Goal: Task Accomplishment & Management: Manage account settings

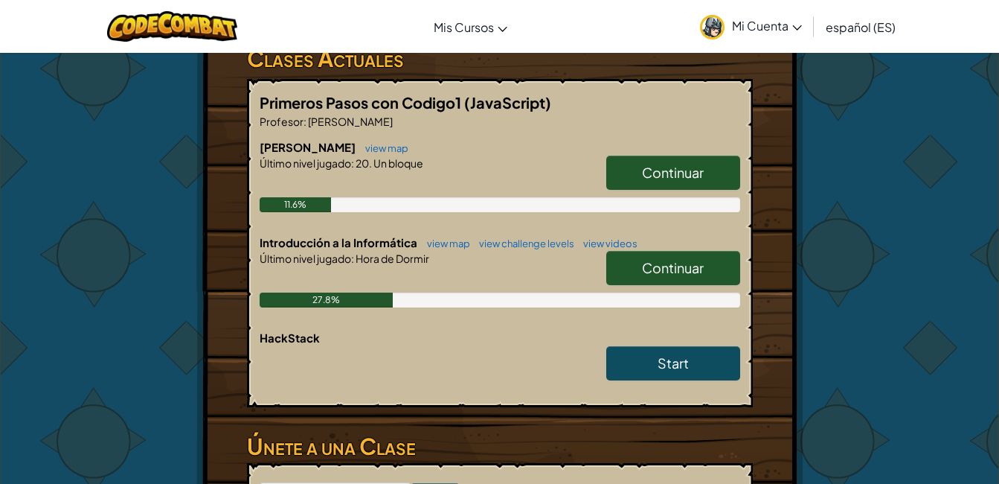
scroll to position [266, 0]
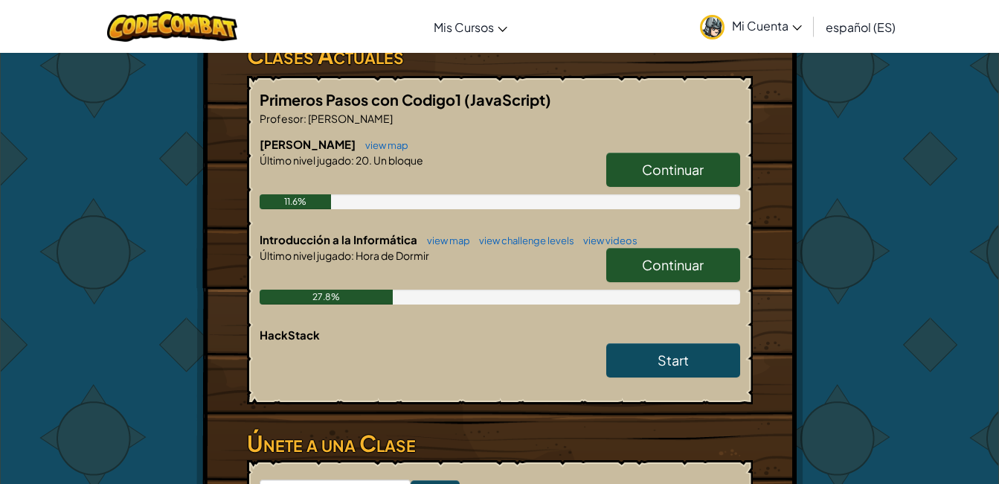
click at [693, 258] on span "Continuar" at bounding box center [673, 264] width 62 height 17
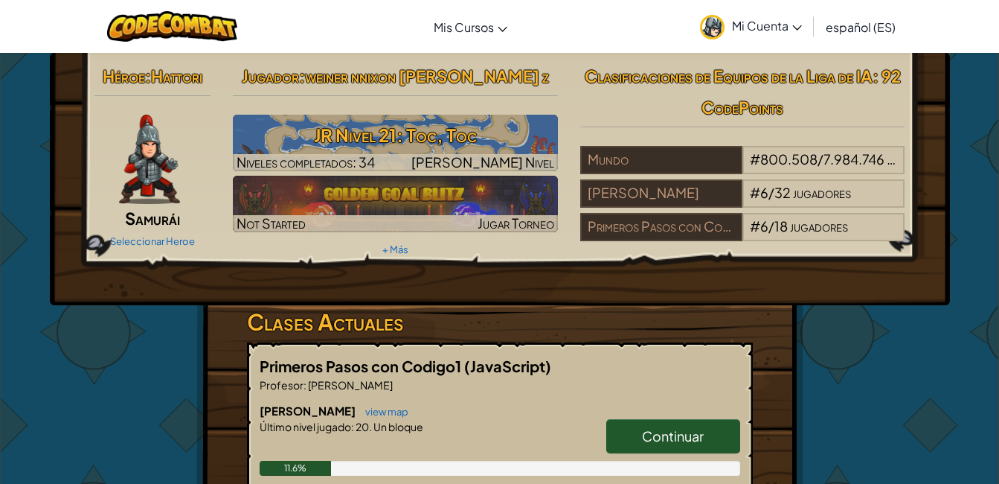
select select "es-ES"
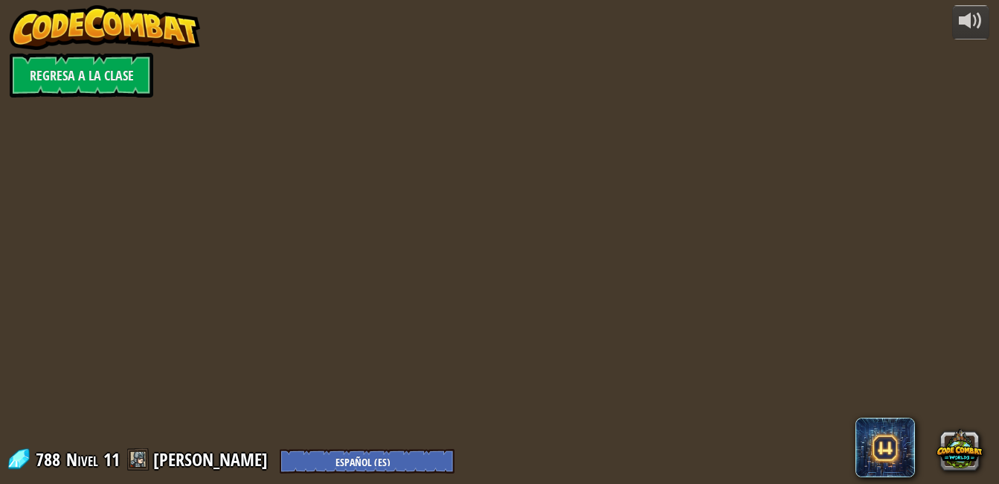
select select "es-ES"
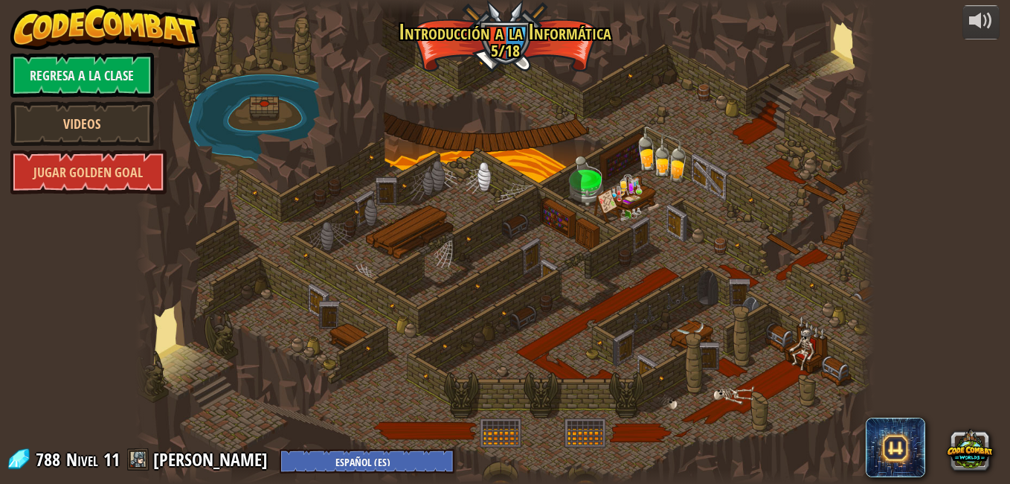
select select "es-ES"
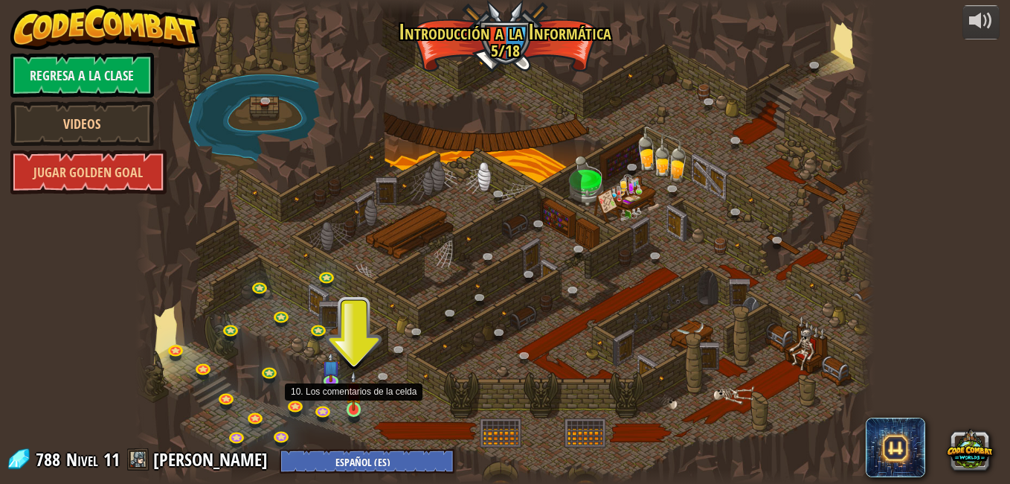
click at [355, 404] on img at bounding box center [354, 390] width 18 height 40
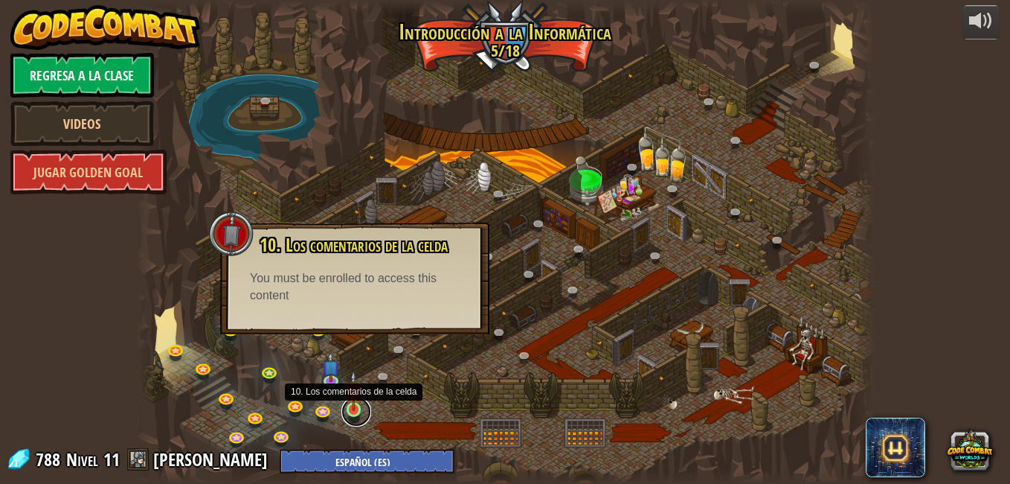
click at [349, 412] on link at bounding box center [356, 412] width 30 height 30
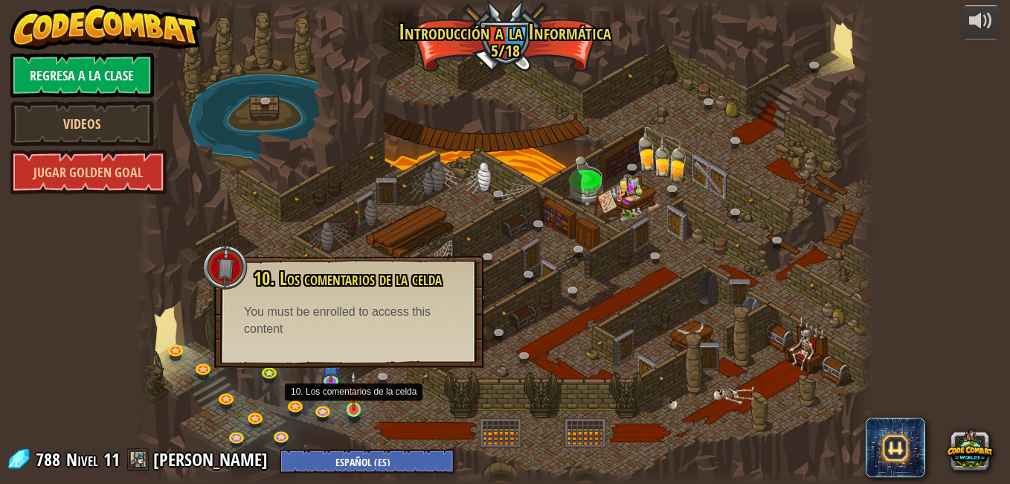
click at [350, 409] on img at bounding box center [354, 390] width 18 height 40
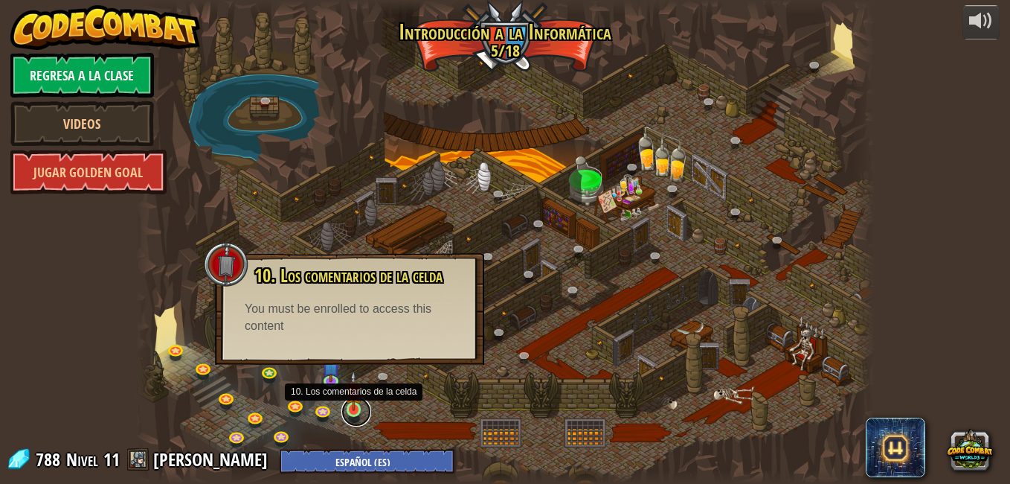
click at [344, 409] on link at bounding box center [356, 412] width 30 height 30
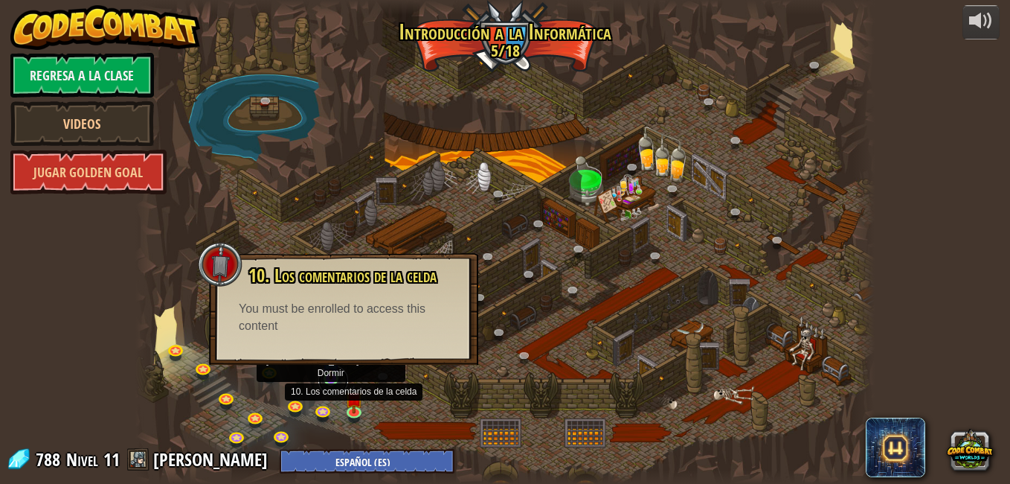
click at [333, 387] on link at bounding box center [333, 380] width 30 height 30
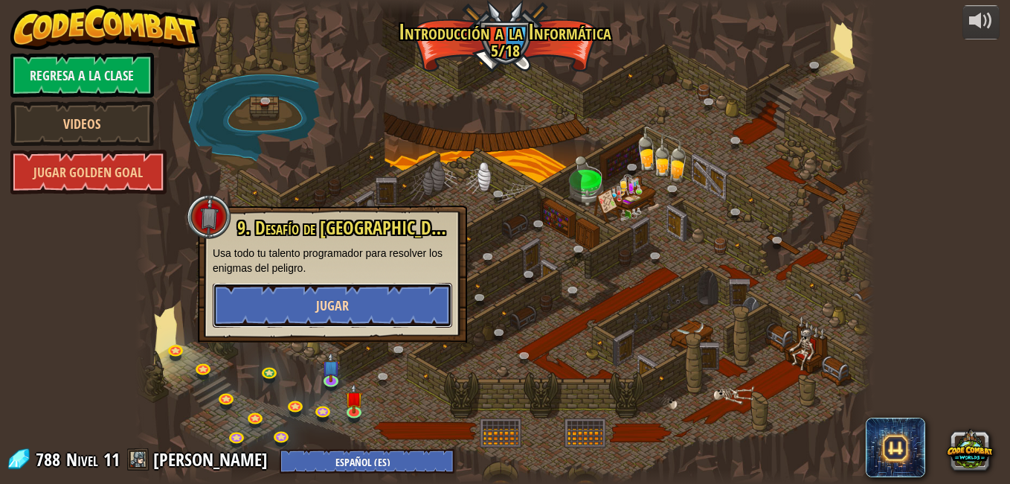
click at [338, 309] on span "Jugar" at bounding box center [332, 305] width 33 height 19
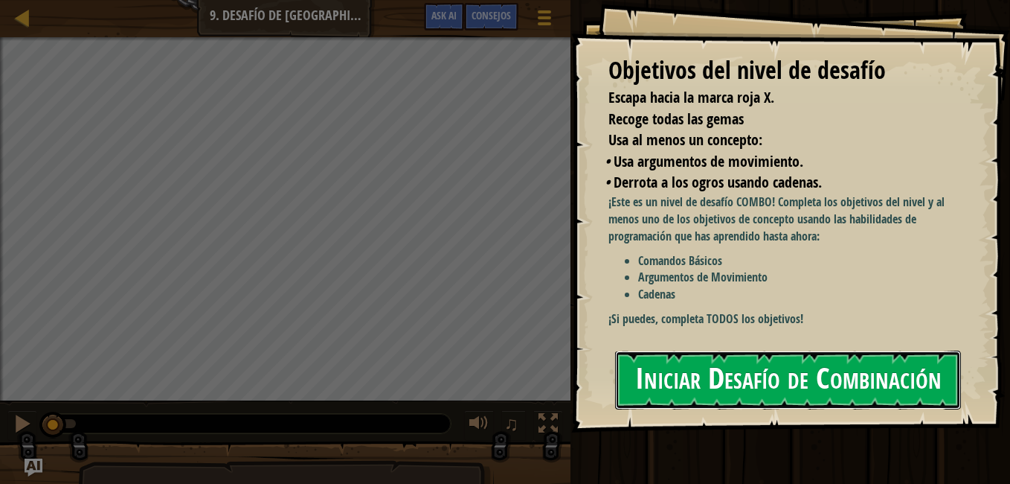
click at [649, 382] on button "Iniciar Desafío de Combinación" at bounding box center [788, 379] width 346 height 59
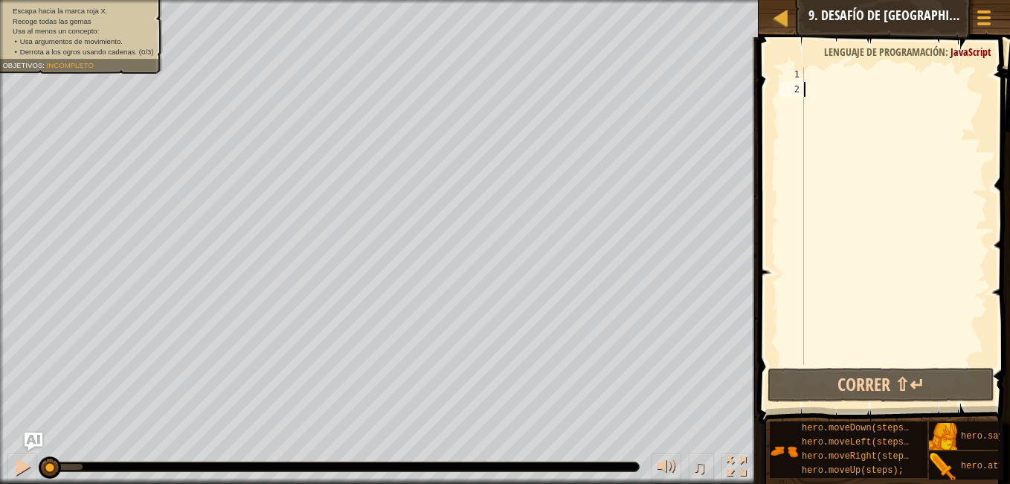
click at [837, 77] on div at bounding box center [894, 230] width 187 height 327
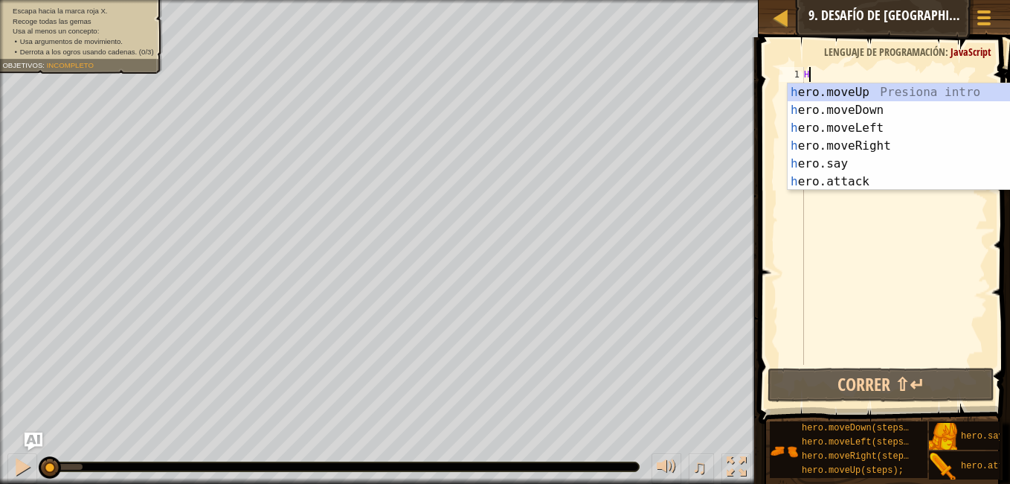
scroll to position [7, 0]
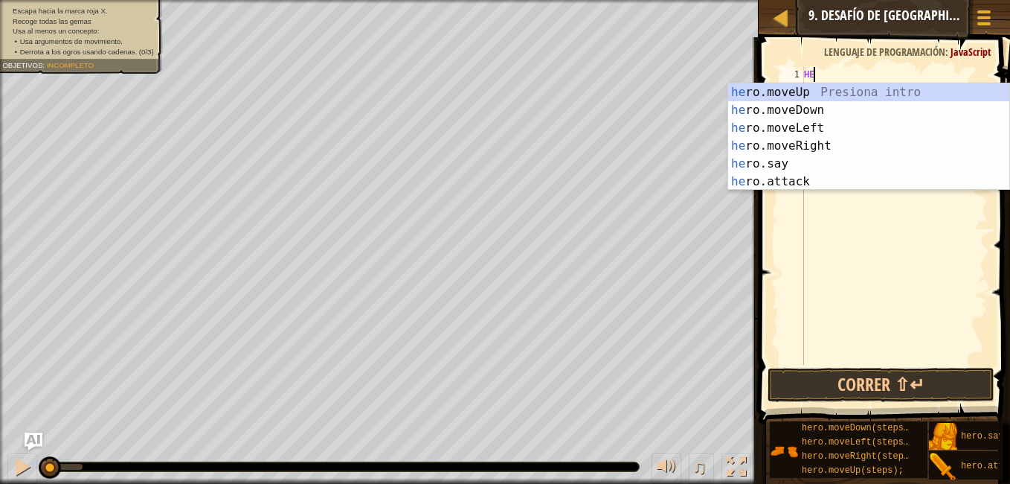
type textarea "HER"
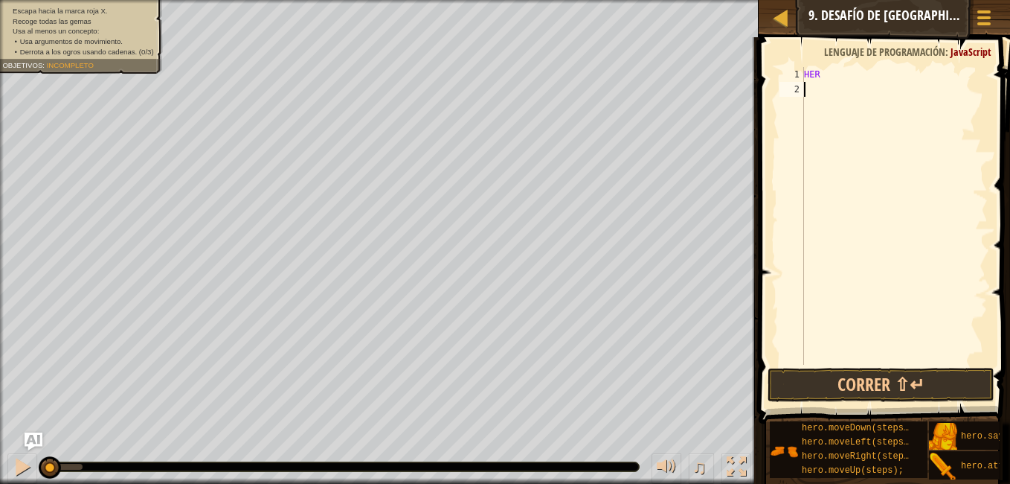
click at [885, 288] on div "HER" at bounding box center [894, 230] width 187 height 327
click at [886, 389] on button "Correr ⇧↵" at bounding box center [881, 385] width 227 height 34
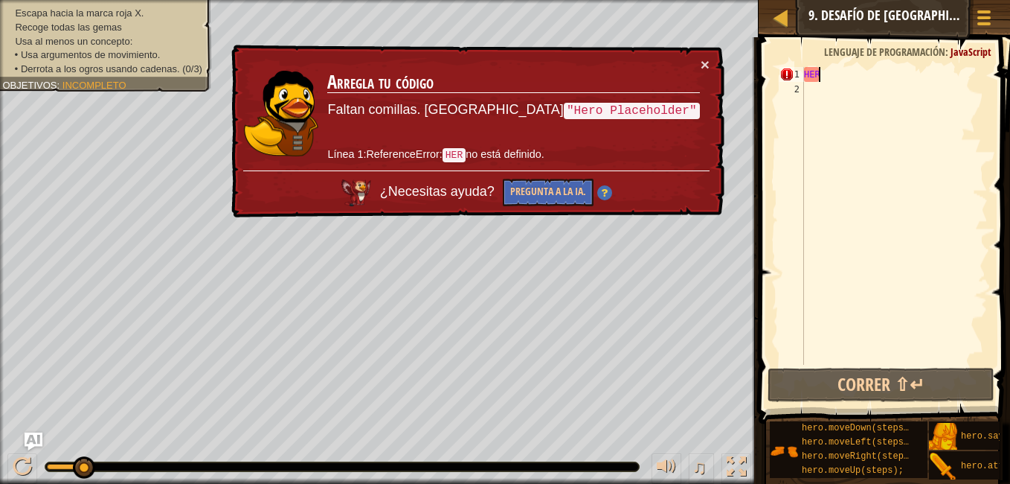
click at [827, 78] on div "HER" at bounding box center [894, 230] width 187 height 327
type textarea "HERO"
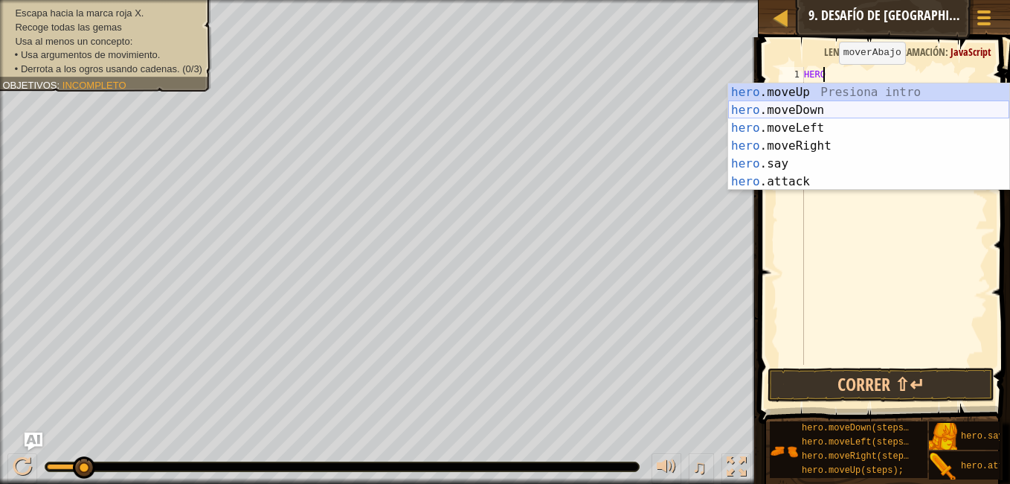
click at [825, 106] on div "hero .moveUp Presiona intro hero .moveDown Presiona intro hero .moveLeft Presio…" at bounding box center [868, 154] width 281 height 143
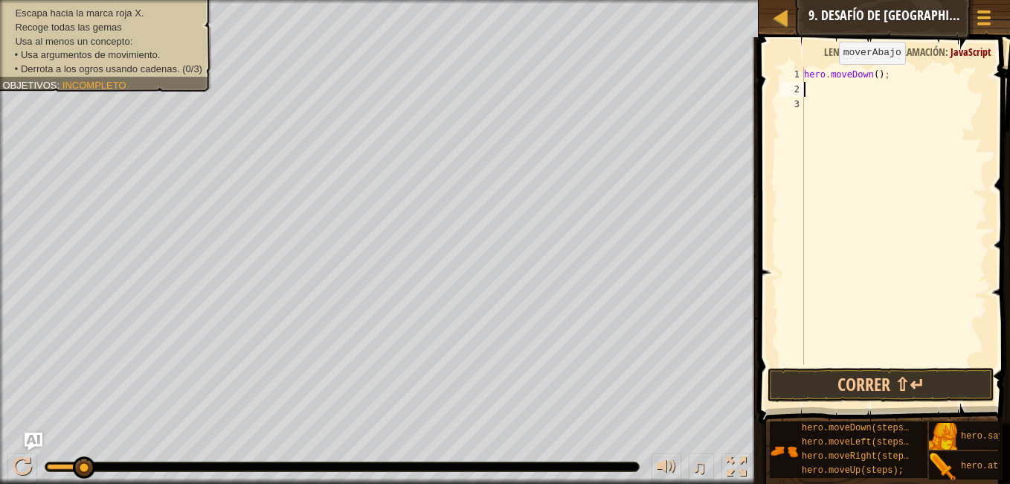
scroll to position [7, 0]
click at [884, 386] on button "Correr ⇧↵" at bounding box center [881, 385] width 227 height 34
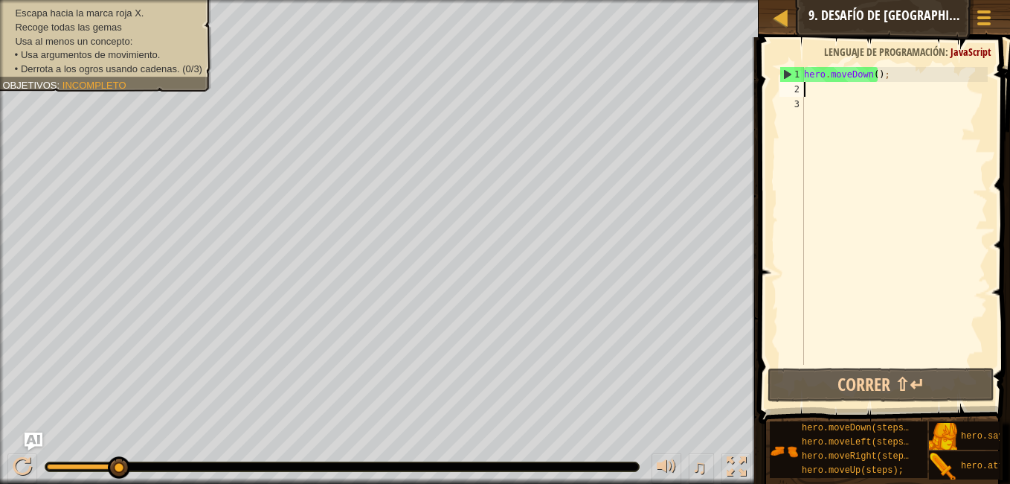
type textarea "H"
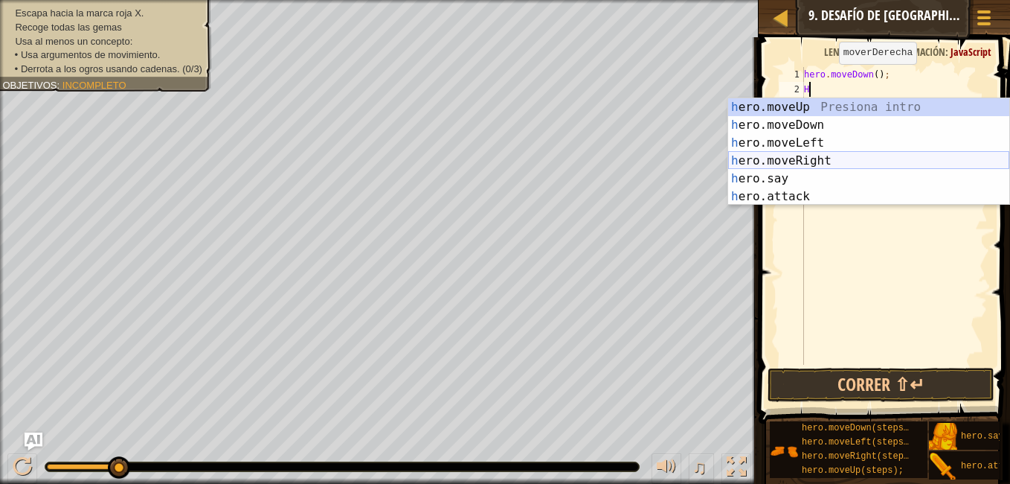
click at [816, 159] on div "h ero.moveUp Presiona intro h ero.moveDown Presiona intro h ero.moveLeft Presio…" at bounding box center [868, 169] width 281 height 143
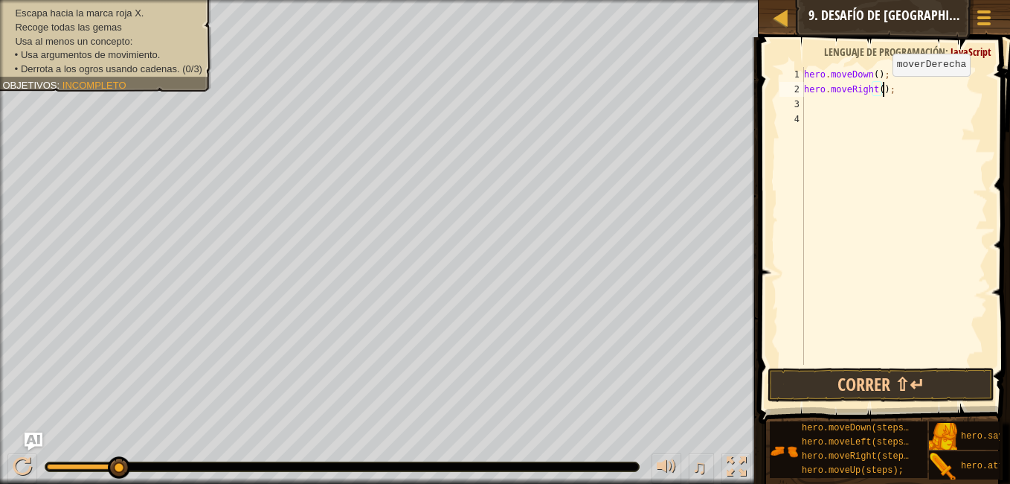
click at [880, 91] on div "hero . moveDown ( ) ; hero . moveRight ( ) ;" at bounding box center [894, 230] width 187 height 327
click at [877, 88] on div "hero . moveDown ( ) ; hero . moveRight ( ) ;" at bounding box center [894, 230] width 187 height 327
click at [900, 382] on button "Correr ⇧↵" at bounding box center [881, 385] width 227 height 34
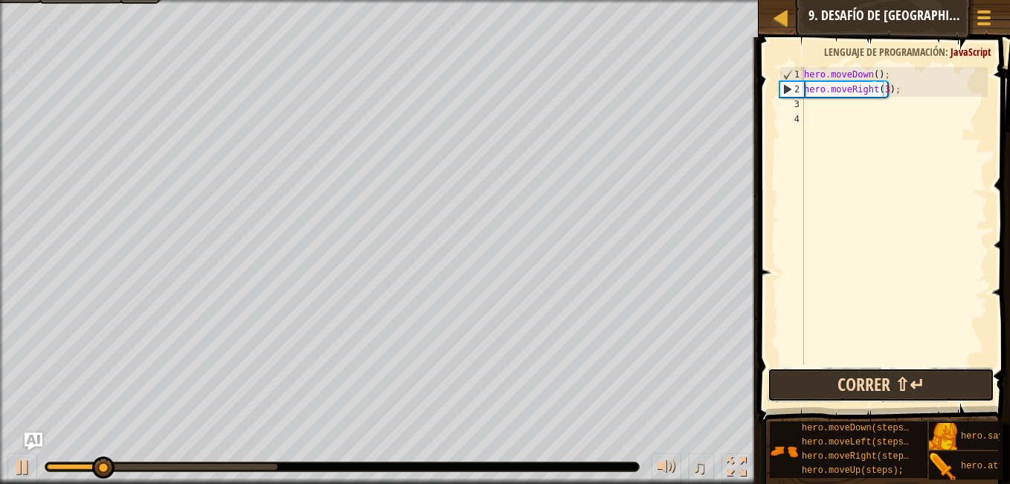
click at [900, 382] on button "Correr ⇧↵" at bounding box center [881, 385] width 227 height 34
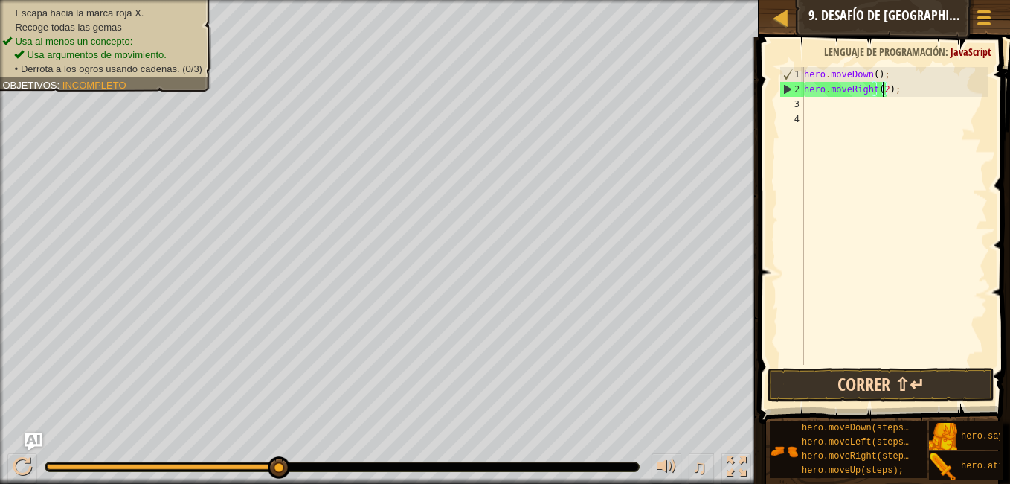
type textarea "hero.moveRight(2);"
click at [890, 382] on button "Correr ⇧↵" at bounding box center [881, 385] width 227 height 34
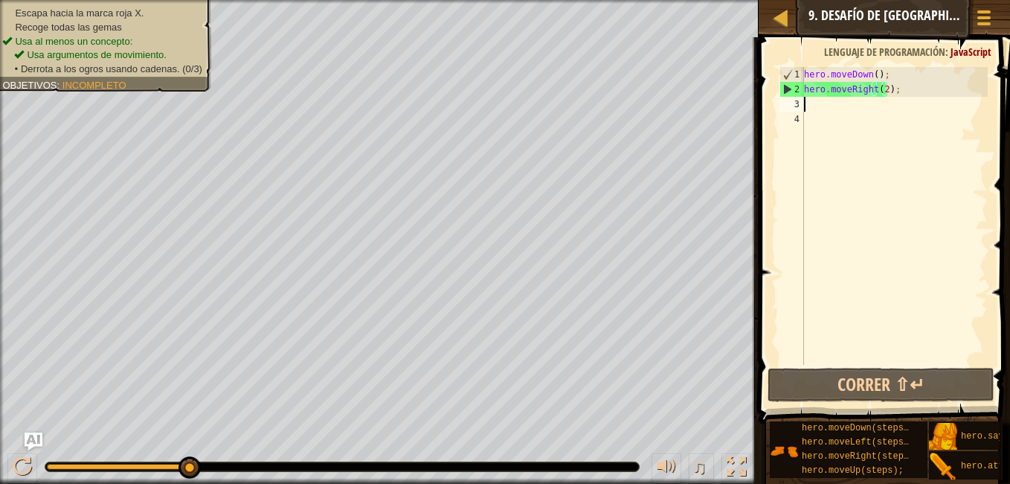
click at [815, 105] on div "hero . moveDown ( ) ; hero . moveRight ( 2 ) ;" at bounding box center [894, 230] width 187 height 327
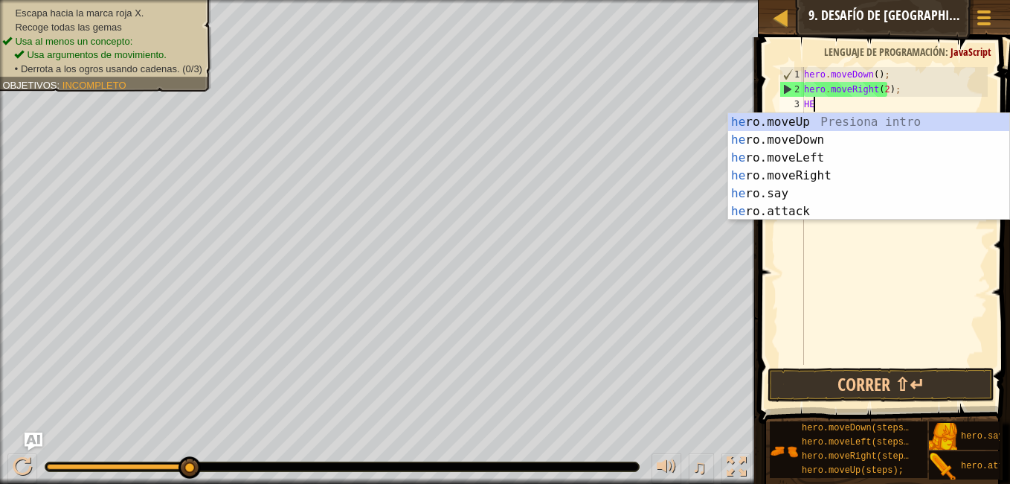
type textarea "HER"
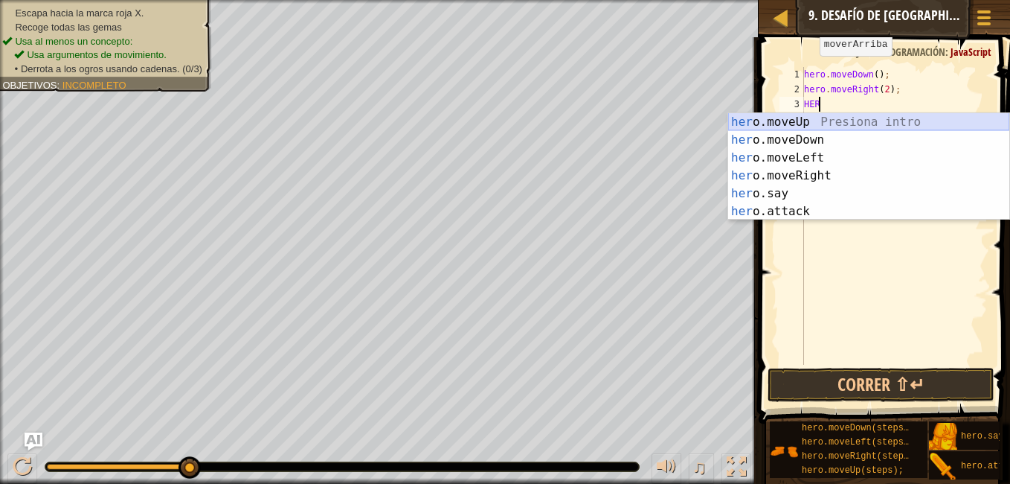
click at [779, 122] on div "her o.moveUp Presiona intro her o.moveDown Presiona intro her o.moveLeft Presio…" at bounding box center [868, 184] width 281 height 143
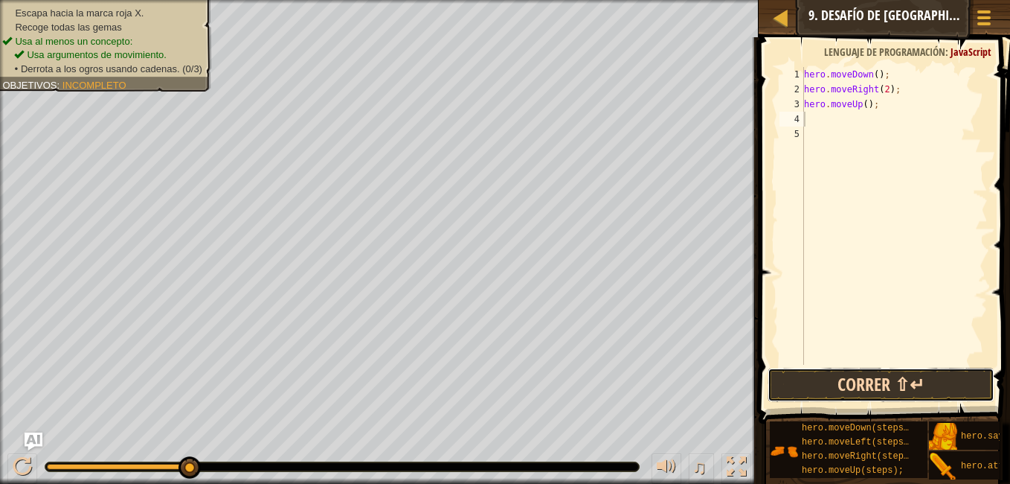
click at [835, 385] on button "Correr ⇧↵" at bounding box center [881, 385] width 227 height 34
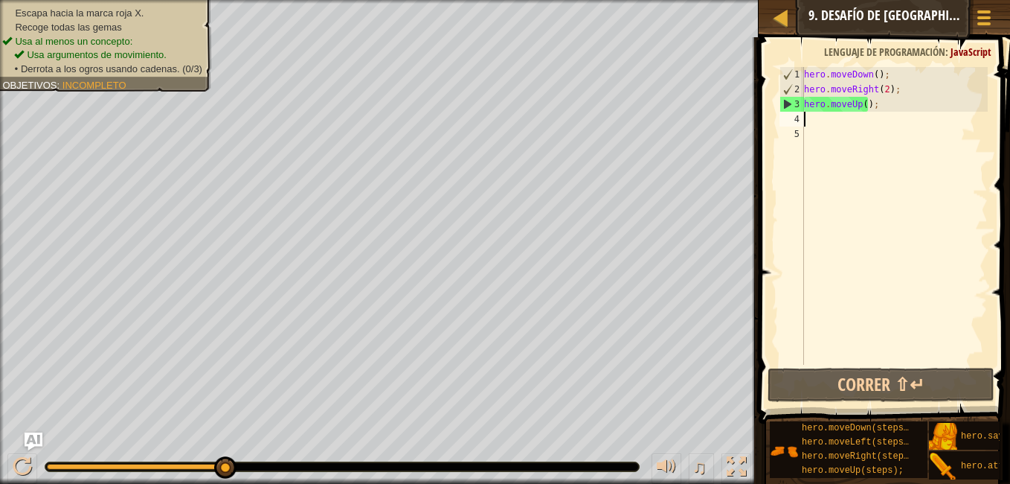
click at [824, 123] on div "hero . moveDown ( ) ; hero . moveRight ( 2 ) ; hero . moveUp ( ) ;" at bounding box center [894, 230] width 187 height 327
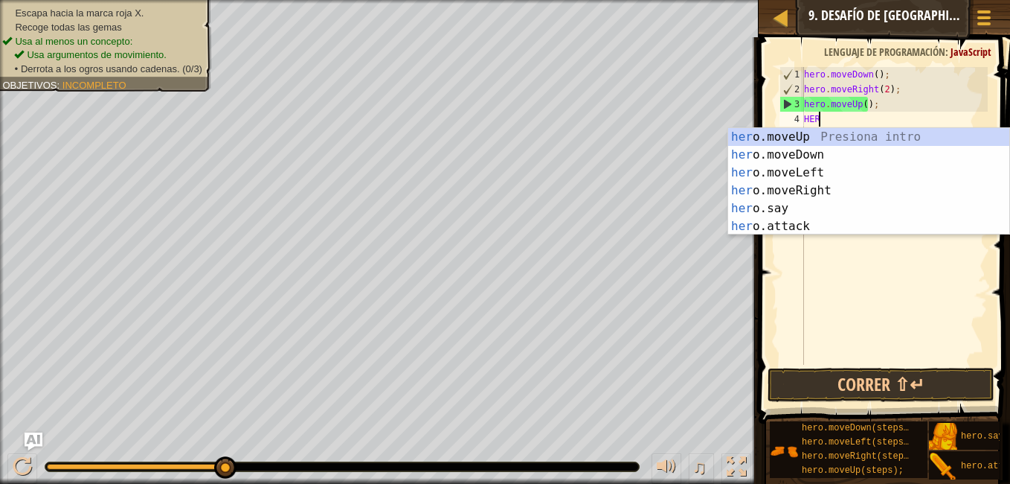
scroll to position [7, 1]
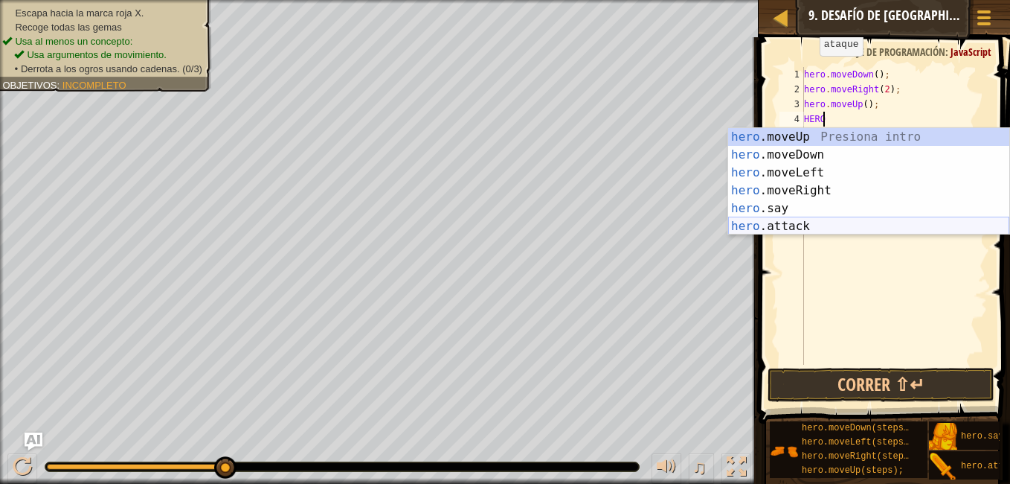
click at [789, 223] on div "hero .moveUp Presiona intro hero .moveDown Presiona intro hero .moveLeft Presio…" at bounding box center [868, 199] width 281 height 143
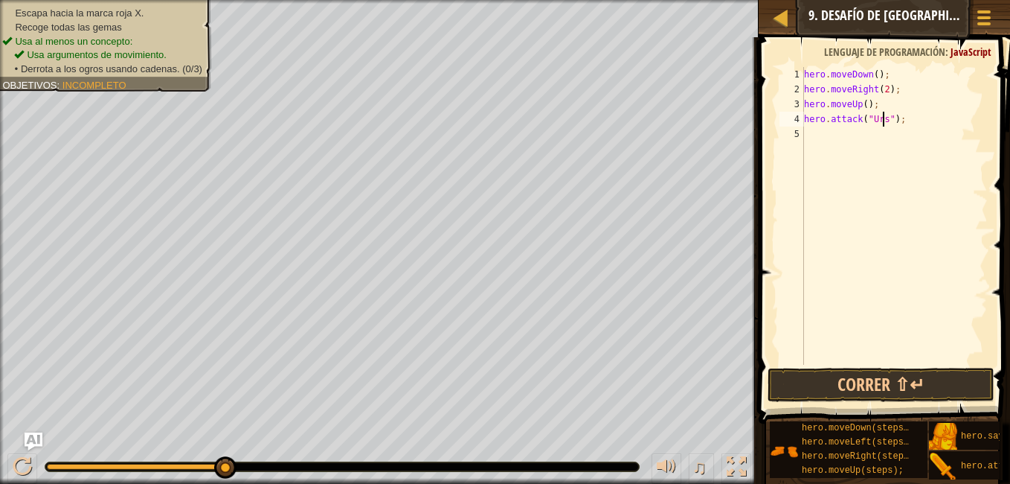
scroll to position [7, 7]
type textarea "hero.attack("Ursa");"
click at [882, 371] on button "Correr ⇧↵" at bounding box center [881, 385] width 227 height 34
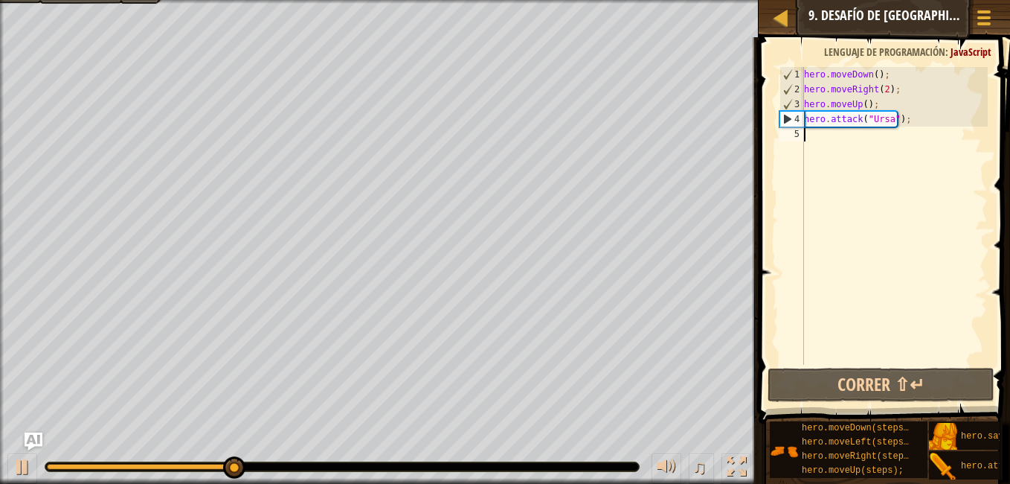
click at [831, 177] on div "hero . moveDown ( ) ; hero . moveRight ( 2 ) ; hero . moveUp ( ) ; hero . attac…" at bounding box center [894, 230] width 187 height 327
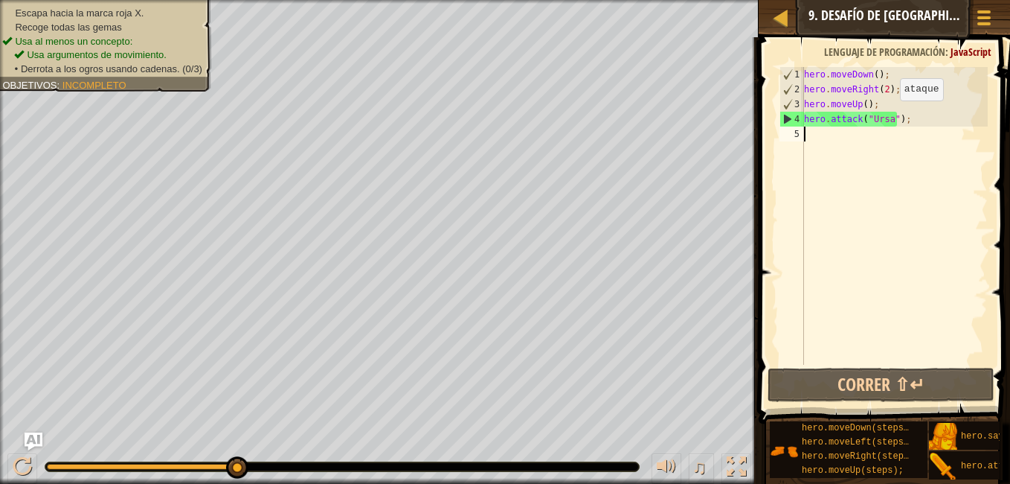
click at [888, 115] on div "hero . moveDown ( ) ; hero . moveRight ( 2 ) ; hero . moveUp ( ) ; hero . attac…" at bounding box center [894, 230] width 187 height 327
type textarea "hero.attack("Ursa");"
drag, startPoint x: 888, startPoint y: 115, endPoint x: 876, endPoint y: 116, distance: 11.9
click at [876, 116] on div "hero . moveDown ( ) ; hero . moveRight ( 2 ) ; hero . moveUp ( ) ; hero . attac…" at bounding box center [894, 230] width 187 height 327
click at [821, 136] on div "hero . moveDown ( ) ; hero . moveRight ( 2 ) ; hero . moveUp ( ) ; hero . attac…" at bounding box center [894, 230] width 187 height 327
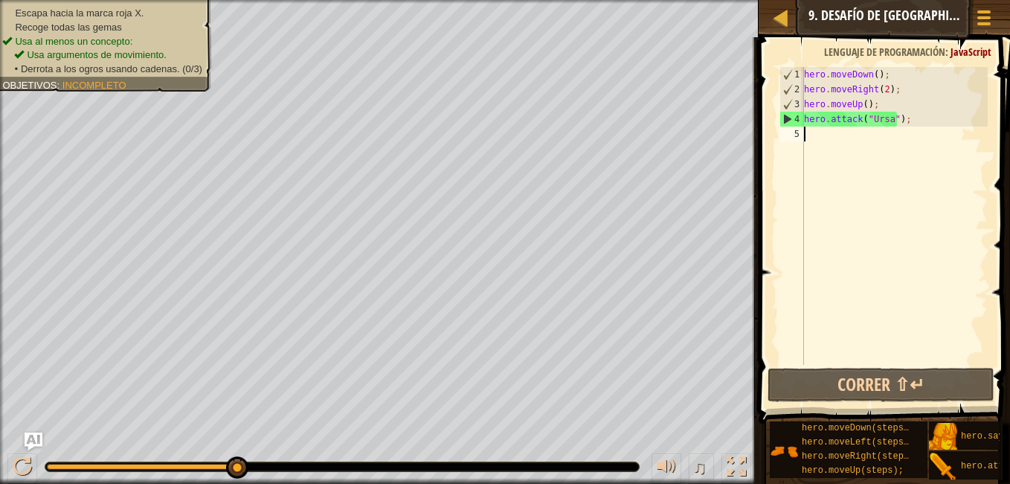
drag, startPoint x: 821, startPoint y: 136, endPoint x: 814, endPoint y: 129, distance: 10.0
click at [814, 129] on div "hero . moveDown ( ) ; hero . moveRight ( 2 ) ; hero . moveUp ( ) ; hero . attac…" at bounding box center [894, 230] width 187 height 327
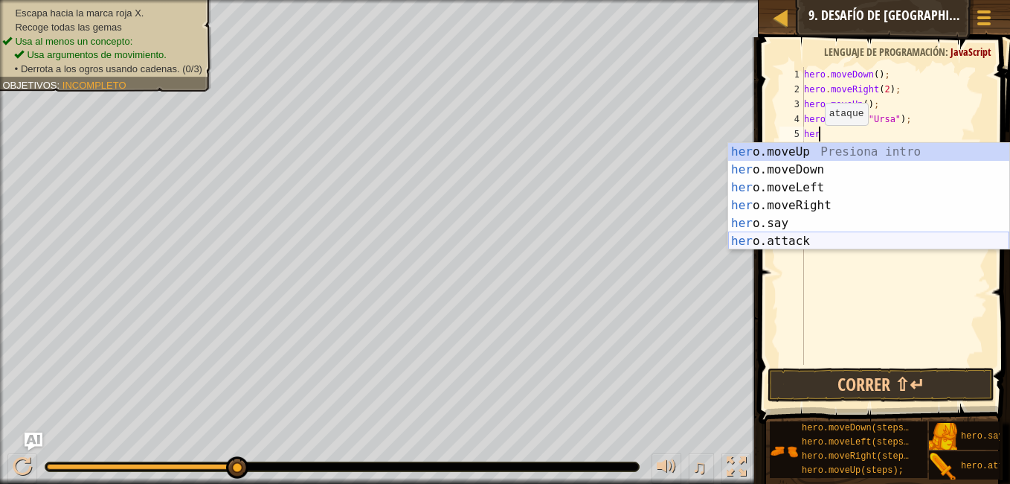
click at [780, 236] on div "her o.moveUp Presiona intro her o.moveDown Presiona intro her o.moveLeft Presio…" at bounding box center [868, 214] width 281 height 143
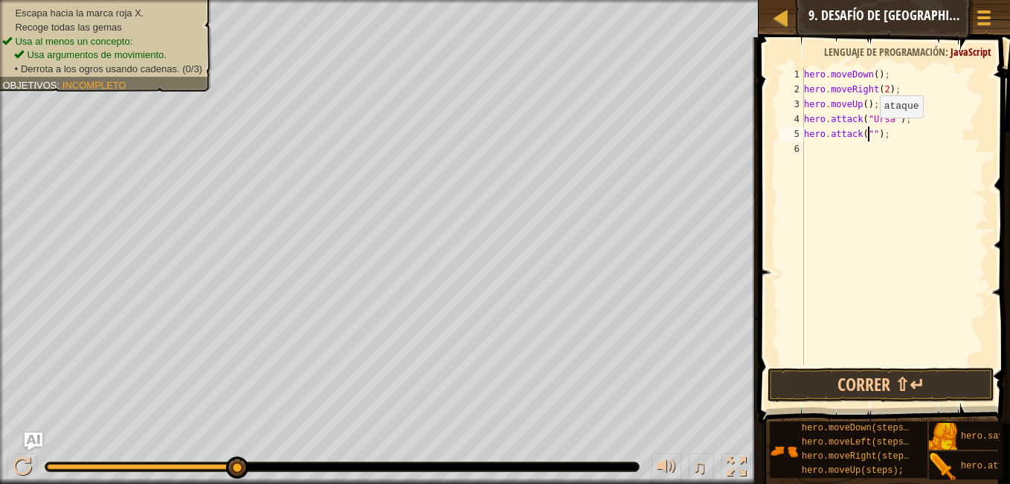
paste textarea "Ursa"
type textarea "hero.attack("Ursa");"
click at [821, 240] on div "hero . moveDown ( ) ; hero . moveRight ( 2 ) ; hero . moveUp ( ) ; hero . attac…" at bounding box center [894, 230] width 187 height 327
click at [870, 384] on button "Correr ⇧↵" at bounding box center [881, 385] width 227 height 34
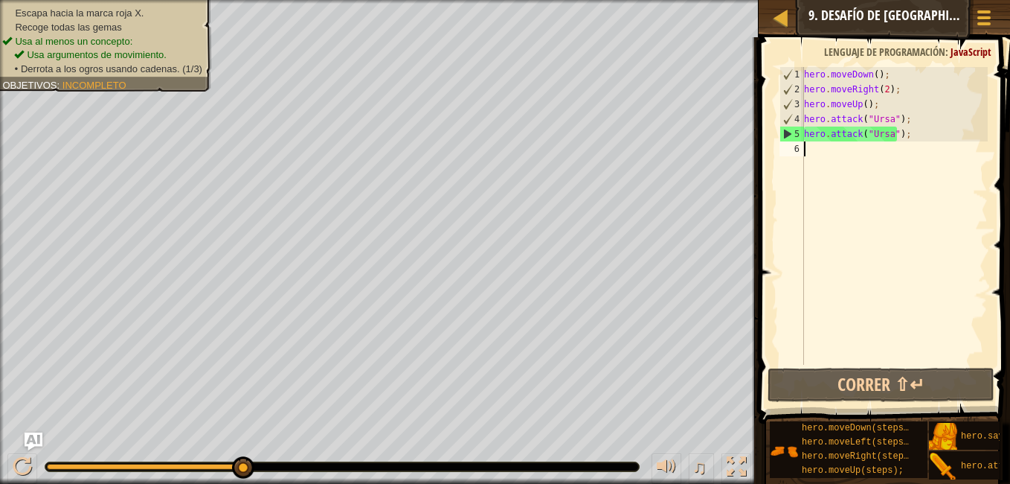
click at [818, 147] on div "hero . moveDown ( ) ; hero . moveRight ( 2 ) ; hero . moveUp ( ) ; hero . attac…" at bounding box center [894, 230] width 187 height 327
click at [819, 151] on div "hero . moveDown ( ) ; hero . moveRight ( 2 ) ; hero . moveUp ( ) ; hero . attac…" at bounding box center [894, 230] width 187 height 327
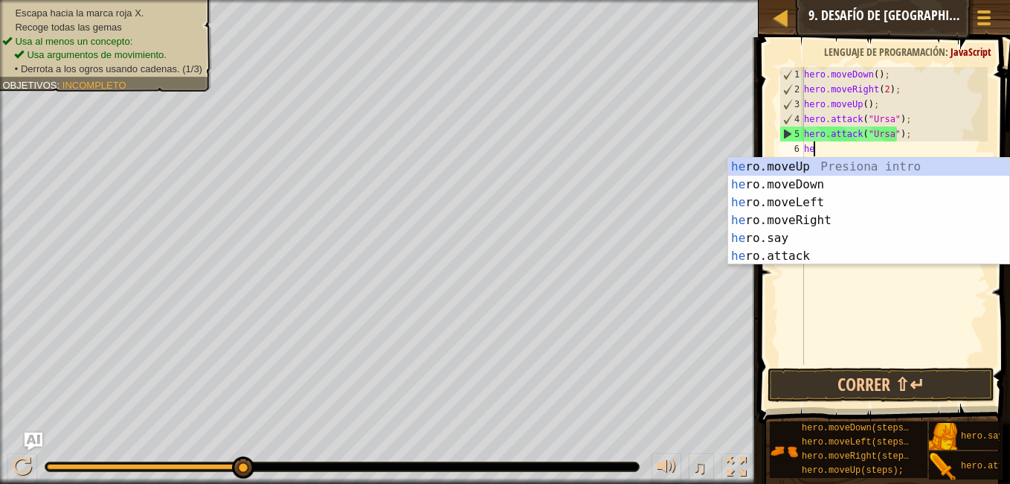
type textarea "her"
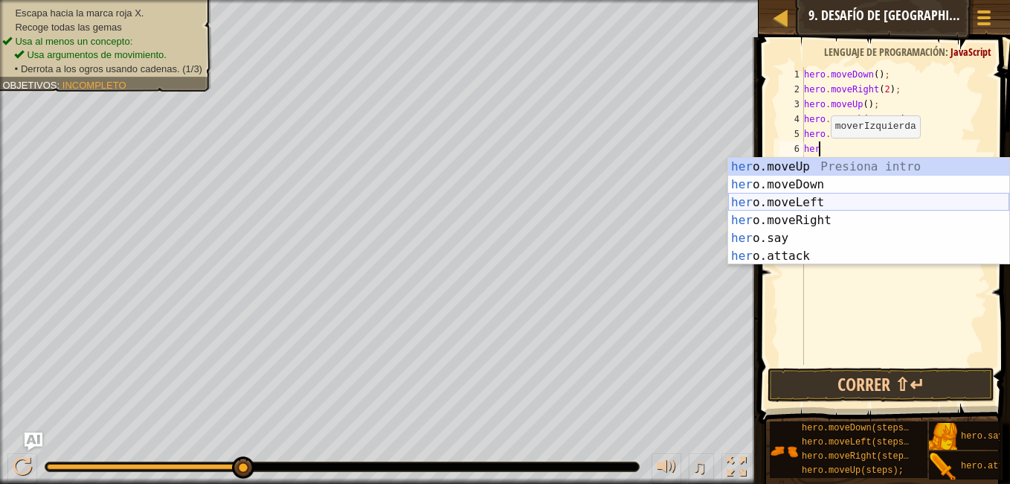
click at [801, 200] on div "her o.moveUp Presiona intro her o.moveDown Presiona intro her o.moveLeft Presio…" at bounding box center [868, 229] width 281 height 143
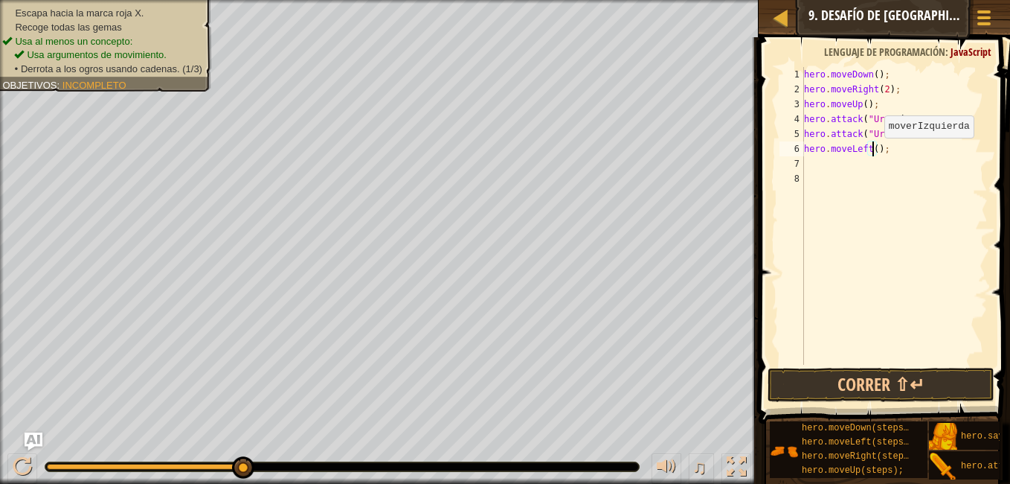
click at [872, 153] on div "hero . moveDown ( ) ; hero . moveRight ( 2 ) ; hero . moveUp ( ) ; hero . attac…" at bounding box center [894, 230] width 187 height 327
type textarea "hero.moveLeft(2);"
click at [838, 376] on button "Correr ⇧↵" at bounding box center [881, 385] width 227 height 34
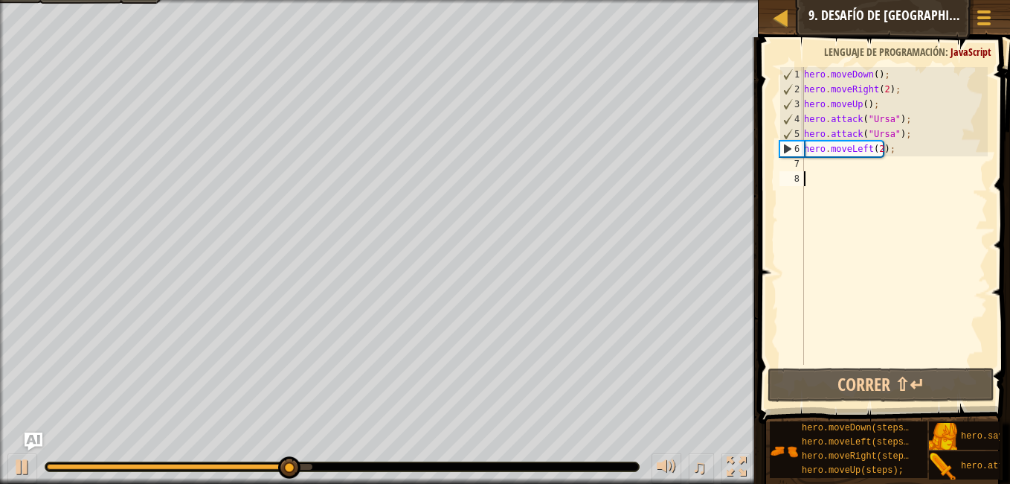
click at [827, 171] on div "hero . moveDown ( ) ; hero . moveRight ( 2 ) ; hero . moveUp ( ) ; hero . attac…" at bounding box center [894, 230] width 187 height 327
click at [821, 166] on div "hero . moveDown ( ) ; hero . moveRight ( 2 ) ; hero . moveUp ( ) ; hero . attac…" at bounding box center [894, 230] width 187 height 327
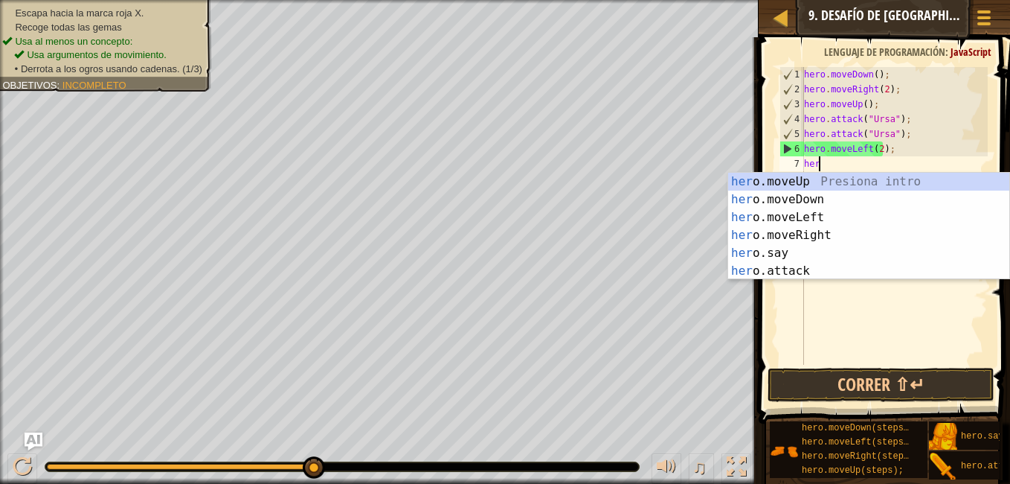
type textarea "her"
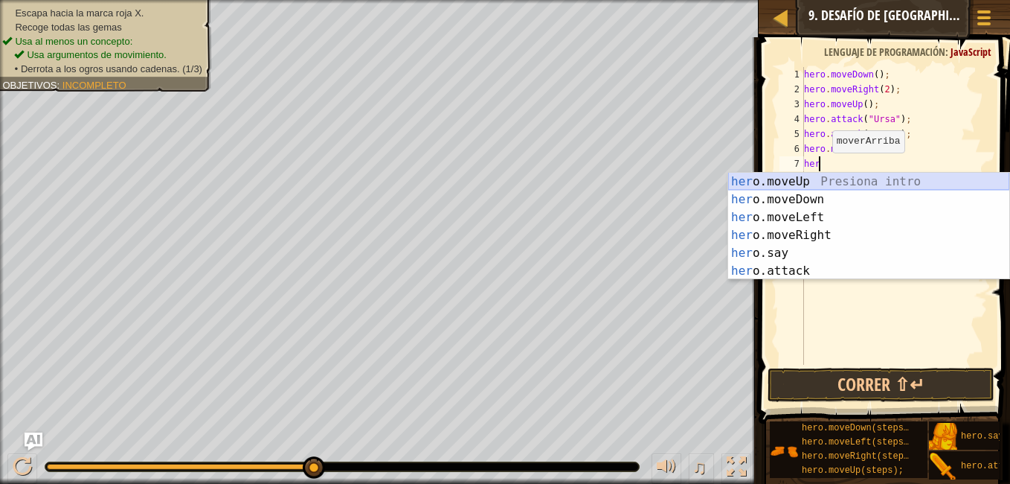
click at [793, 188] on div "her o.moveUp Presiona intro her o.moveDown Presiona intro her o.moveLeft Presio…" at bounding box center [868, 244] width 281 height 143
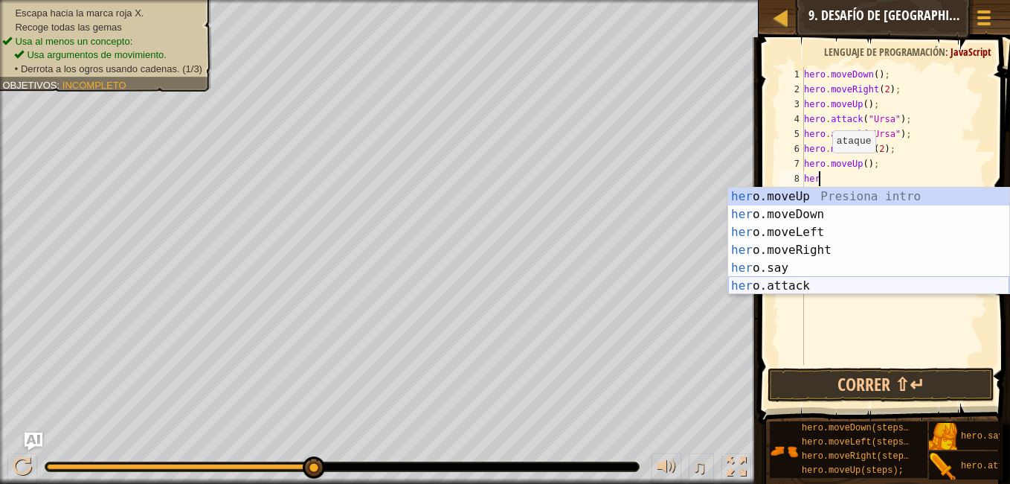
click at [806, 280] on div "her o.moveUp Presiona intro her o.moveDown Presiona intro her o.moveLeft Presio…" at bounding box center [868, 258] width 281 height 143
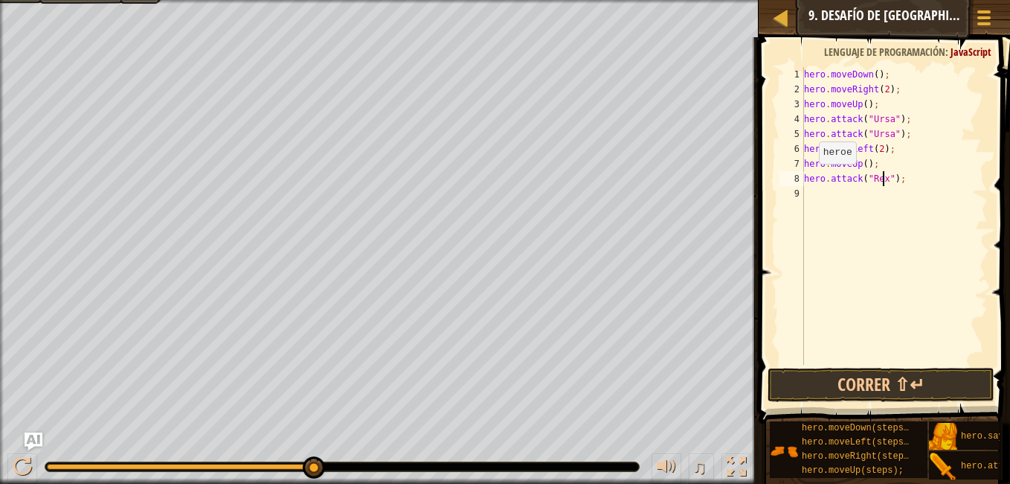
scroll to position [7, 7]
type textarea "hero.attack("Rexxar");"
click at [883, 183] on div "hero . moveDown ( ) ; hero . moveRight ( 2 ) ; hero . moveUp ( ) ; hero . attac…" at bounding box center [894, 230] width 187 height 327
click at [917, 183] on div "hero . moveDown ( ) ; hero . moveRight ( 2 ) ; hero . moveUp ( ) ; hero . attac…" at bounding box center [894, 230] width 187 height 327
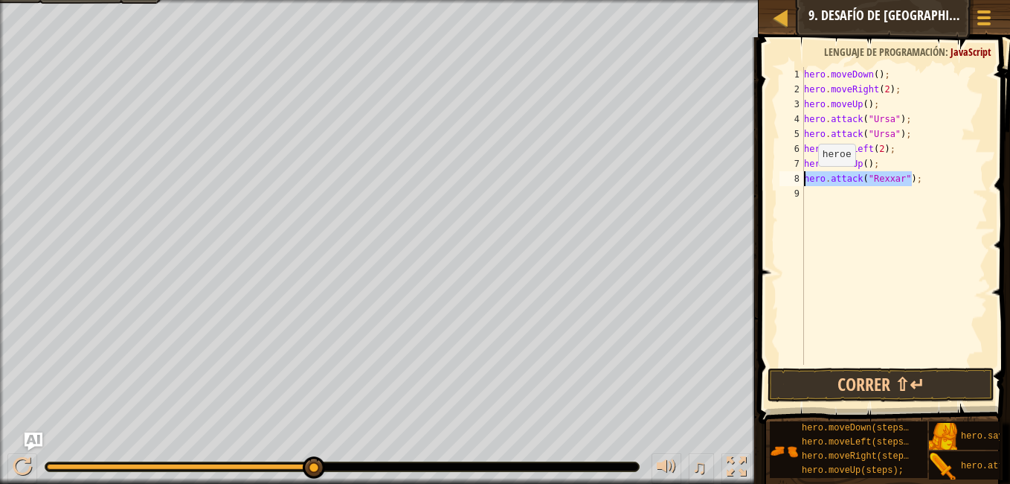
drag, startPoint x: 916, startPoint y: 179, endPoint x: 806, endPoint y: 181, distance: 110.1
click at [806, 181] on div "hero . moveDown ( ) ; hero . moveRight ( 2 ) ; hero . moveUp ( ) ; hero . attac…" at bounding box center [894, 230] width 187 height 327
click at [821, 195] on div "hero . moveDown ( ) ; hero . moveRight ( 2 ) ; hero . moveUp ( ) ; hero . attac…" at bounding box center [894, 230] width 187 height 327
paste textarea "hero.attack("Rexxar");"
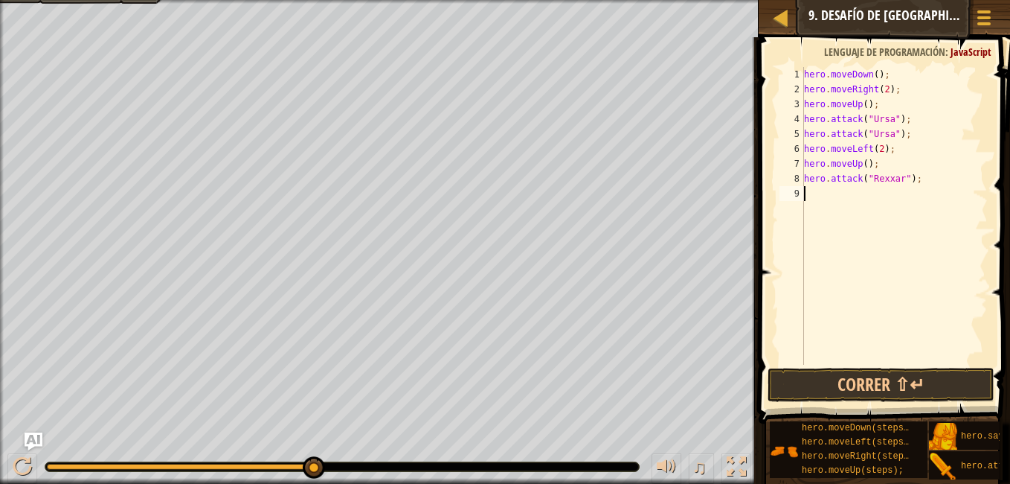
type textarea "hero.attack("Rexxar");"
click at [838, 327] on div "hero . moveDown ( ) ; hero . moveRight ( 2 ) ; hero . moveUp ( ) ; hero . attac…" at bounding box center [897, 230] width 182 height 327
click at [866, 390] on button "Correr ⇧↵" at bounding box center [881, 385] width 227 height 34
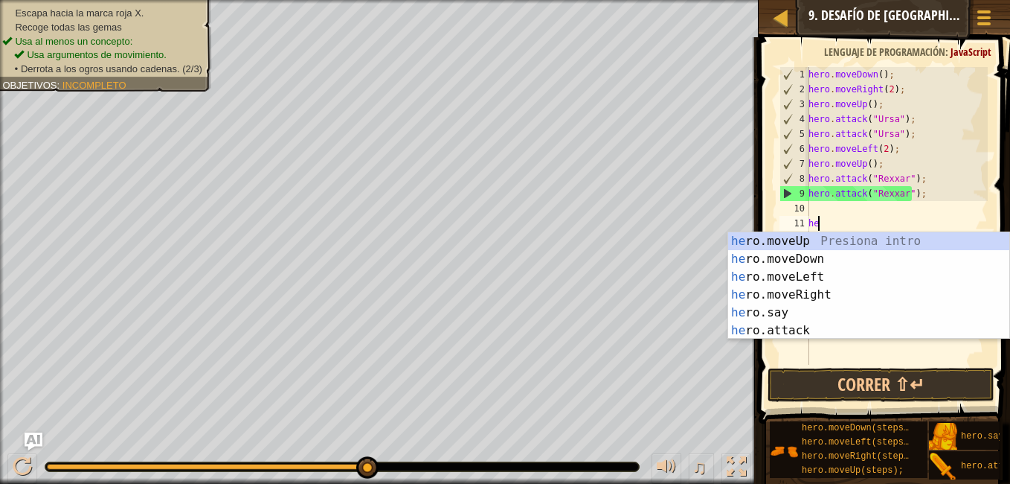
type textarea "her"
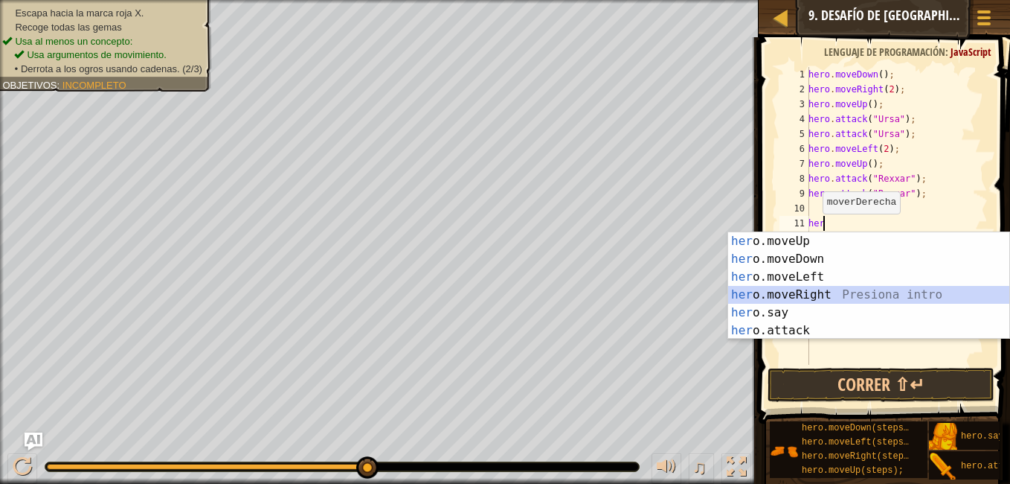
click at [815, 295] on div "her o.moveUp Presiona intro her o.moveDown Presiona intro her o.moveLeft Presio…" at bounding box center [868, 303] width 281 height 143
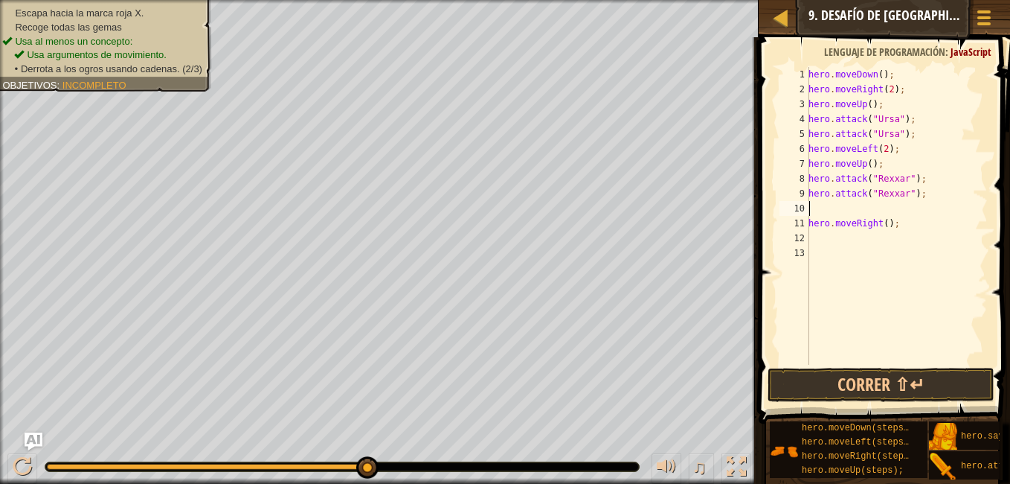
click at [823, 204] on div "hero . moveDown ( ) ; hero . moveRight ( 2 ) ; hero . moveUp ( ) ; hero . attac…" at bounding box center [897, 230] width 182 height 327
click at [882, 207] on div "hero . moveDown ( ) ; hero . moveRight ( 2 ) ; hero . moveUp ( ) ; hero . attac…" at bounding box center [897, 230] width 182 height 327
type textarea "hero.moveRight(2);"
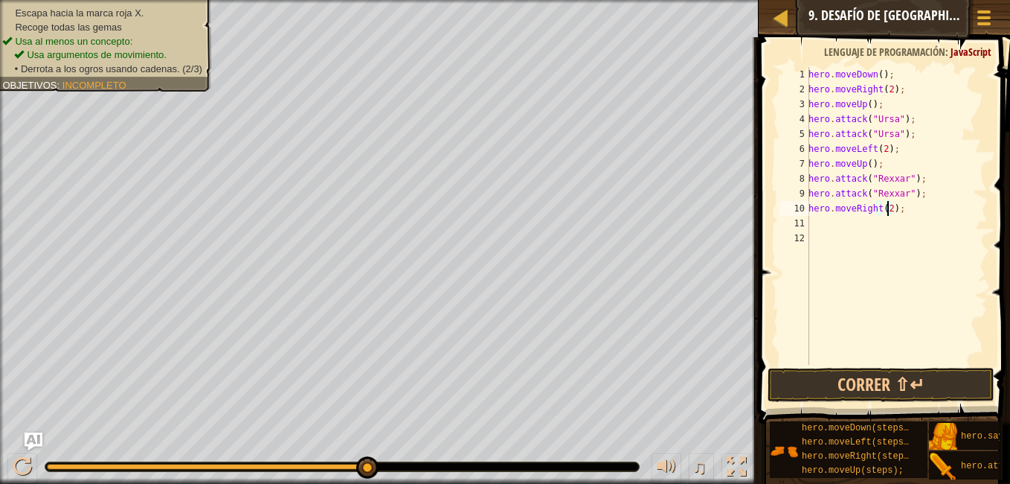
click at [850, 219] on div "hero . moveDown ( ) ; hero . moveRight ( 2 ) ; hero . moveUp ( ) ; hero . attac…" at bounding box center [897, 230] width 182 height 327
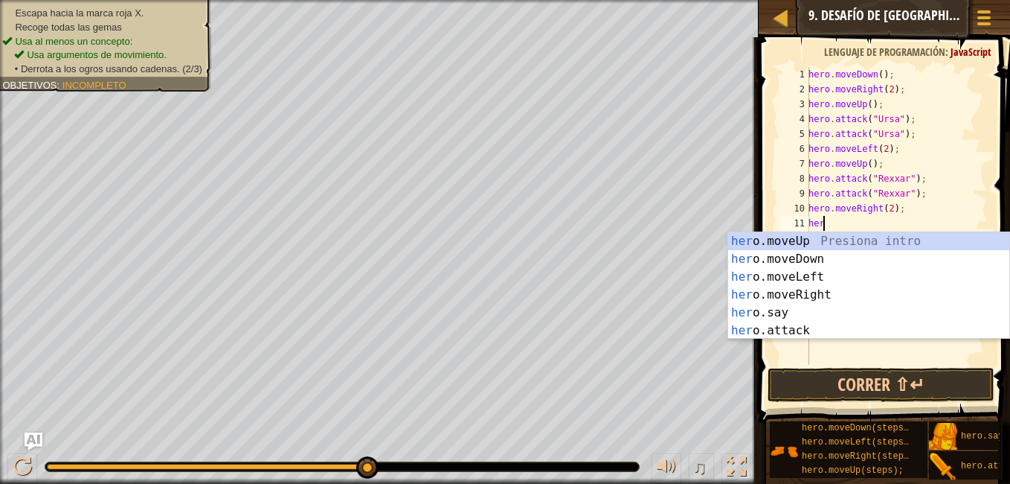
scroll to position [7, 1]
click at [803, 322] on div "hero .moveUp Presiona intro hero .moveDown Presiona intro hero .moveLeft Presio…" at bounding box center [868, 303] width 281 height 143
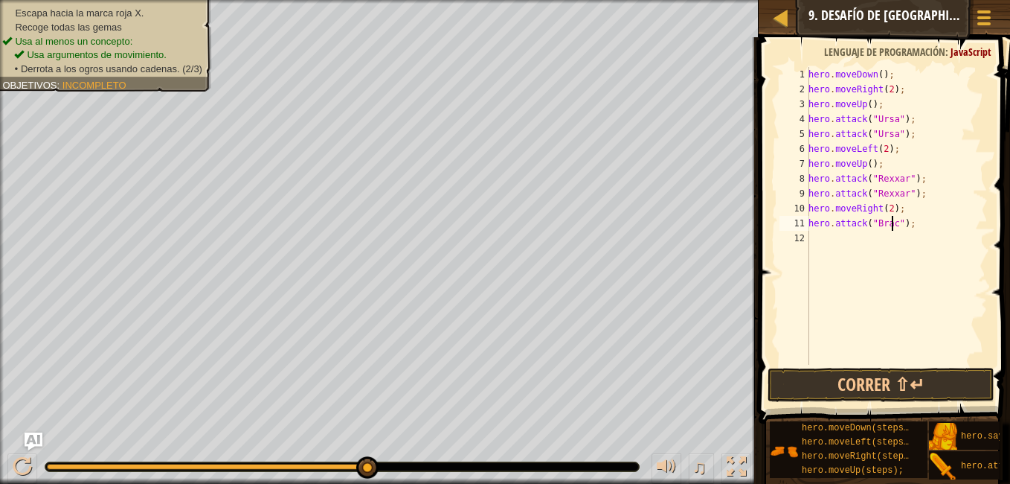
scroll to position [7, 7]
type textarea "hero.attack("[PERSON_NAME]");"
click at [923, 220] on div "hero . moveDown ( ) ; hero . moveRight ( 2 ) ; hero . moveUp ( ) ; hero . attac…" at bounding box center [897, 230] width 182 height 327
drag, startPoint x: 922, startPoint y: 220, endPoint x: 806, endPoint y: 220, distance: 116.1
click at [806, 220] on div "hero.attack("[PERSON_NAME]"); 1 2 3 4 5 6 7 8 9 10 11 12 hero . moveDown ( ) ; …" at bounding box center [882, 216] width 211 height 298
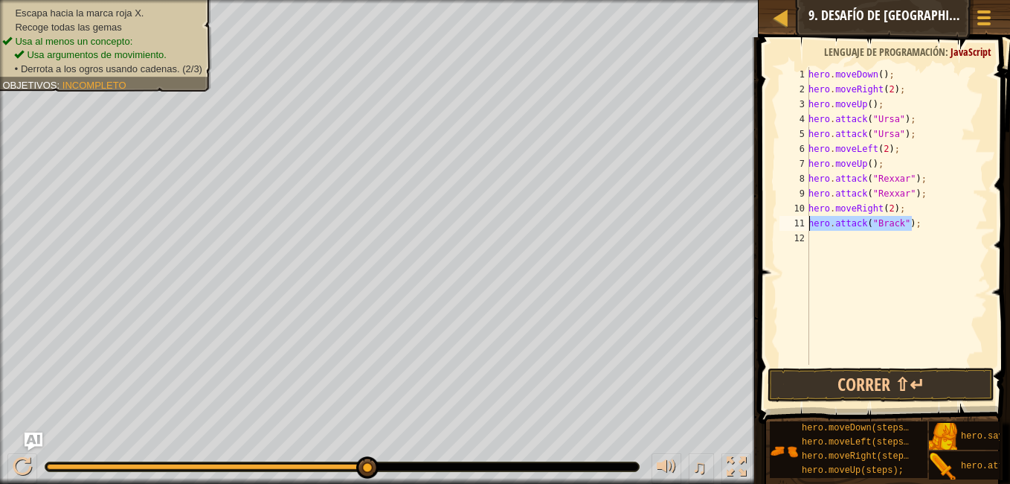
click at [828, 241] on div "hero . moveDown ( ) ; hero . moveRight ( 2 ) ; hero . moveUp ( ) ; hero . attac…" at bounding box center [897, 230] width 182 height 327
paste textarea "hero.attack("[PERSON_NAME]");"
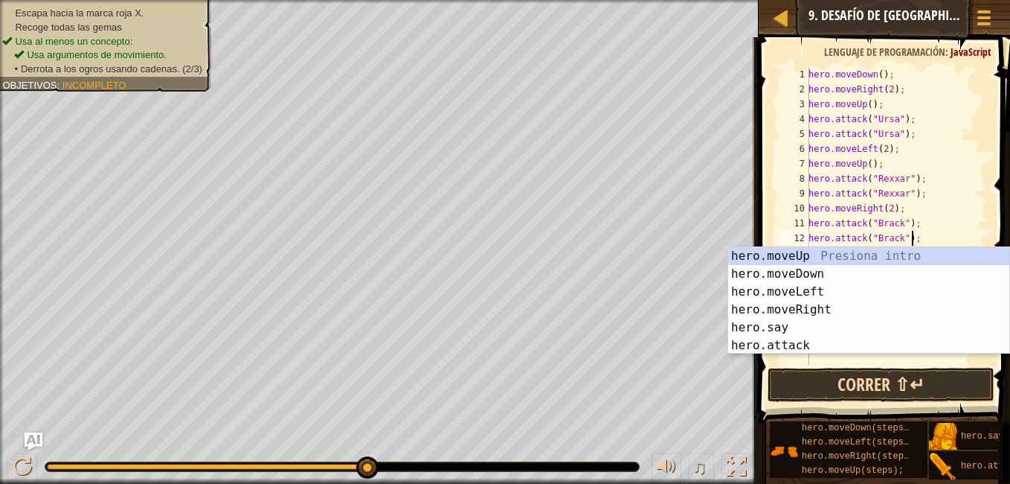
type textarea "hero.attack("[PERSON_NAME]");"
click at [870, 379] on button "Correr ⇧↵" at bounding box center [881, 385] width 227 height 34
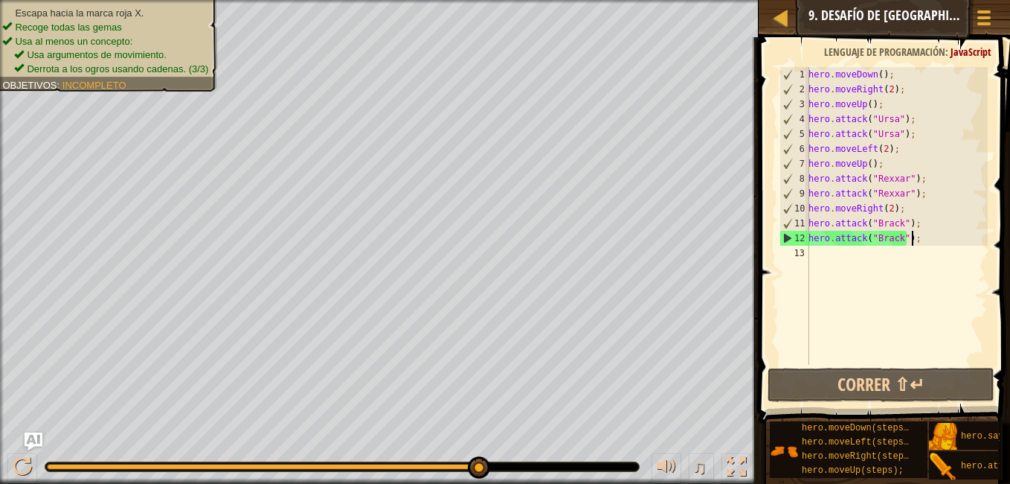
click at [824, 257] on div "hero . moveDown ( ) ; hero . moveRight ( 2 ) ; hero . moveUp ( ) ; hero . attac…" at bounding box center [897, 230] width 182 height 327
click at [917, 246] on div "hero . moveDown ( ) ; hero . moveRight ( 2 ) ; hero . moveUp ( ) ; hero . attac…" at bounding box center [897, 230] width 182 height 327
click at [791, 222] on div "11" at bounding box center [794, 223] width 29 height 15
type textarea "hero.attack("[PERSON_NAME]");"
click at [847, 261] on div "hero . moveDown ( ) ; hero . moveRight ( 2 ) ; hero . moveUp ( ) ; hero . attac…" at bounding box center [897, 230] width 182 height 327
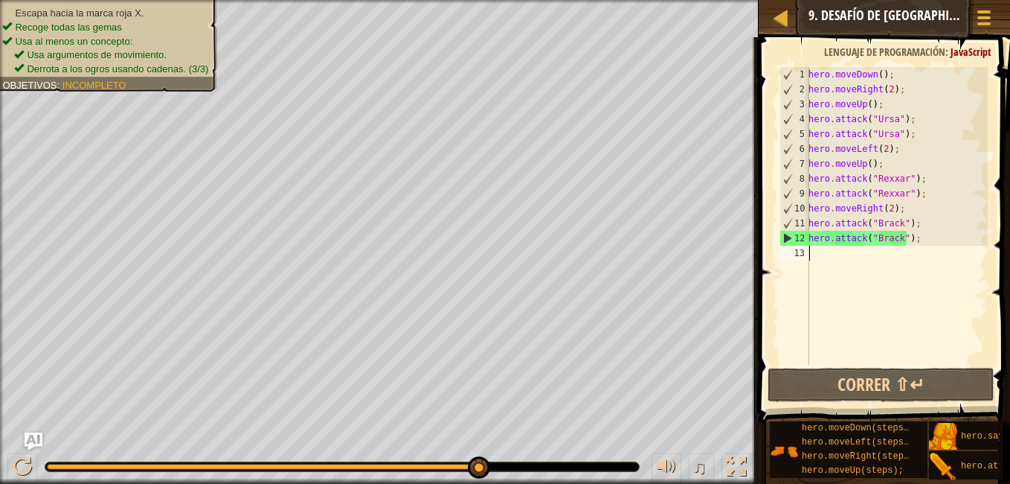
click at [798, 250] on div "13" at bounding box center [795, 253] width 30 height 15
type textarea "hero.attack("[PERSON_NAME]");"
click at [830, 270] on div "hero . moveDown ( ) ; hero . moveRight ( 2 ) ; hero . moveUp ( ) ; hero . attac…" at bounding box center [897, 230] width 182 height 327
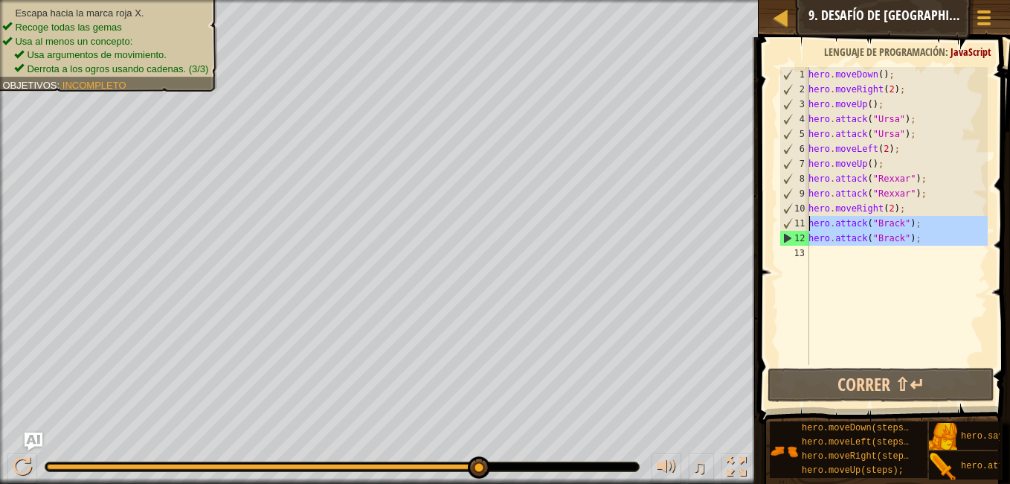
click at [787, 232] on div "12" at bounding box center [794, 238] width 29 height 15
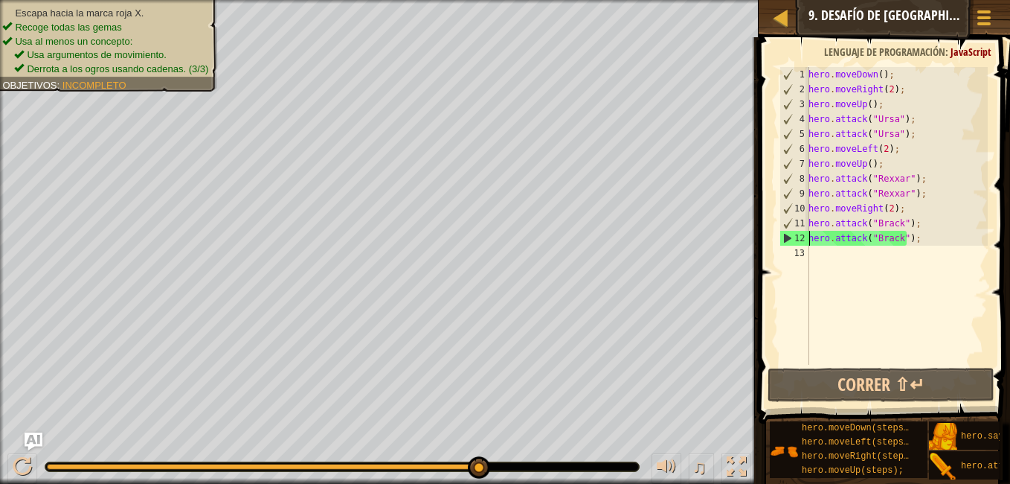
type textarea "hero.attack("[PERSON_NAME]");"
click at [858, 298] on div "hero . moveDown ( ) ; hero . moveRight ( 2 ) ; hero . moveUp ( ) ; hero . attac…" at bounding box center [897, 230] width 182 height 327
click at [836, 260] on div "hero . moveDown ( ) ; hero . moveRight ( 2 ) ; hero . moveUp ( ) ; hero . attac…" at bounding box center [897, 230] width 182 height 327
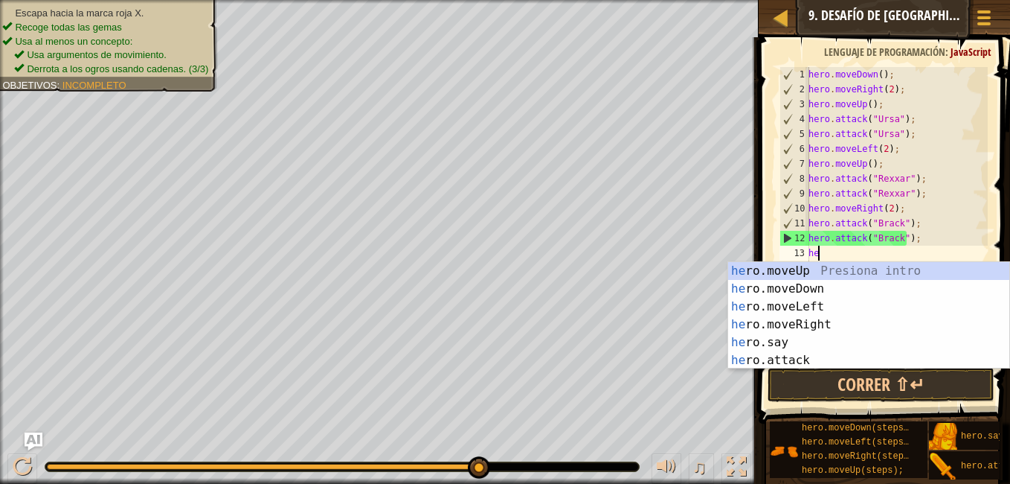
type textarea "her"
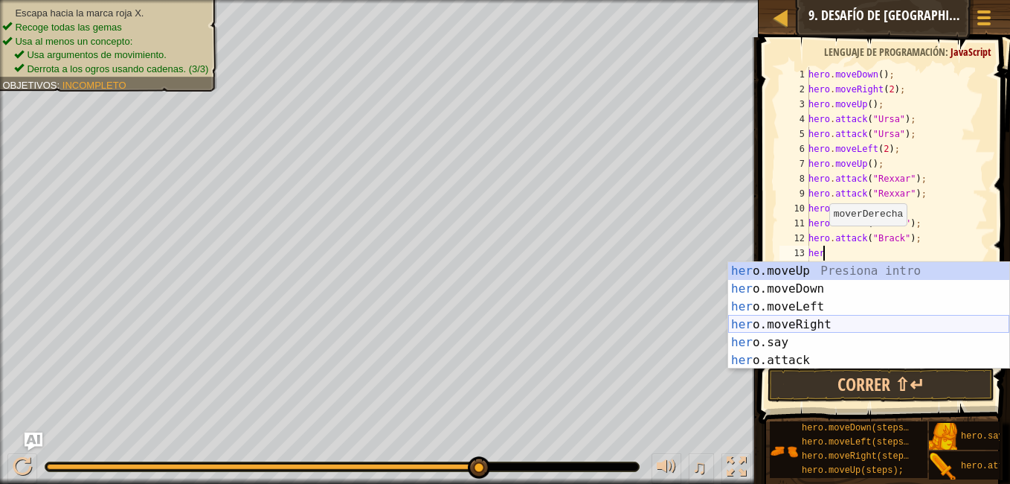
click at [800, 321] on div "her o.moveUp Presiona intro her o.moveDown Presiona intro her o.moveLeft Presio…" at bounding box center [868, 333] width 281 height 143
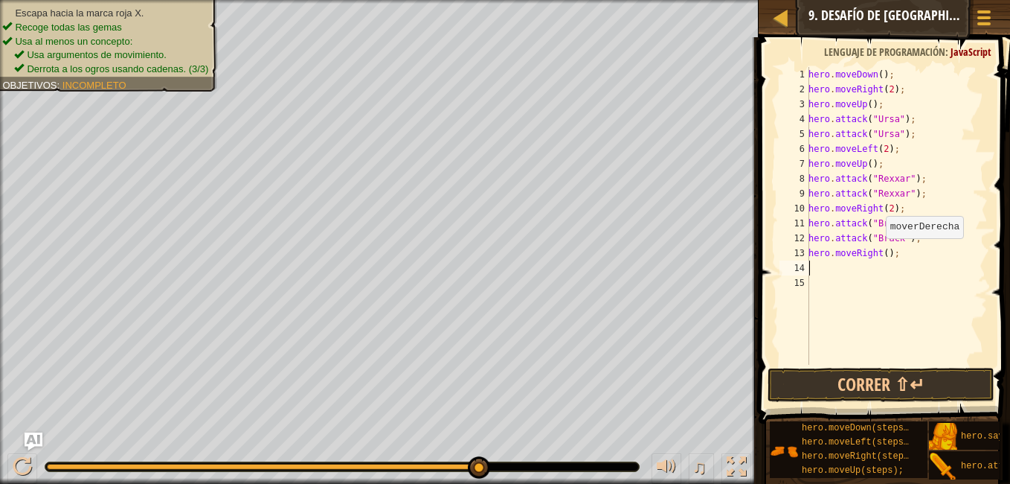
click at [878, 253] on div "hero . moveDown ( ) ; hero . moveRight ( 2 ) ; hero . moveUp ( ) ; hero . attac…" at bounding box center [897, 230] width 182 height 327
click at [879, 253] on div "hero . moveDown ( ) ; hero . moveRight ( 2 ) ; hero . moveUp ( ) ; hero . attac…" at bounding box center [897, 230] width 182 height 327
click at [882, 253] on div "hero . moveDown ( ) ; hero . moveRight ( 2 ) ; hero . moveUp ( ) ; hero . attac…" at bounding box center [897, 230] width 182 height 327
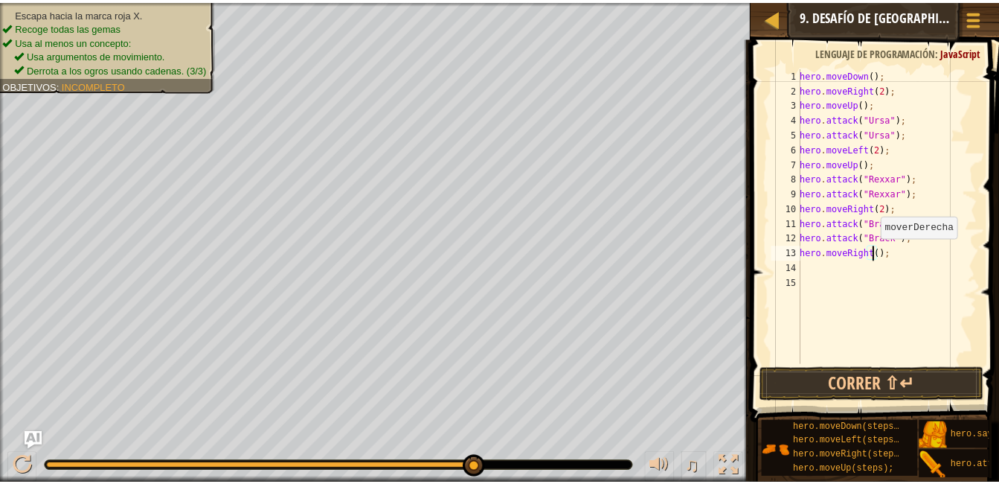
scroll to position [7, 6]
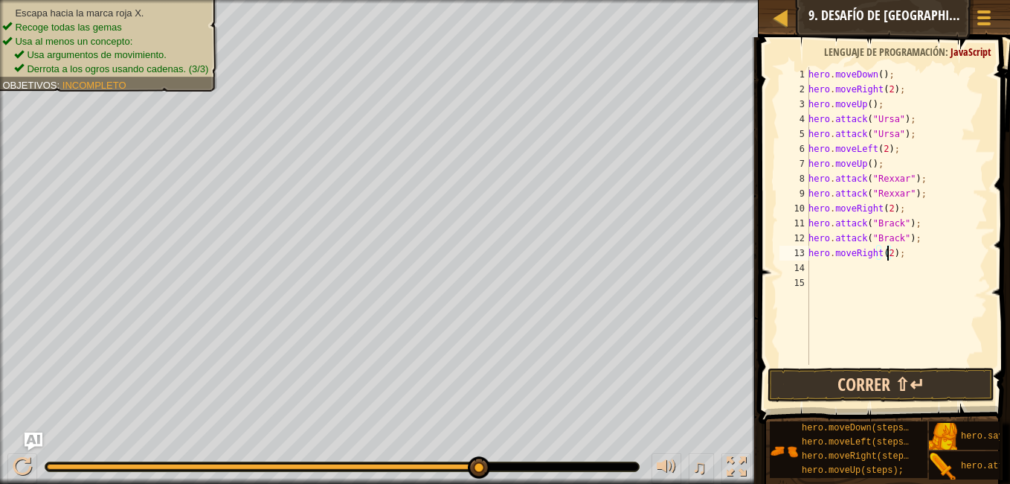
type textarea "hero.moveRight(2);"
click at [878, 379] on button "Correr ⇧↵" at bounding box center [881, 385] width 227 height 34
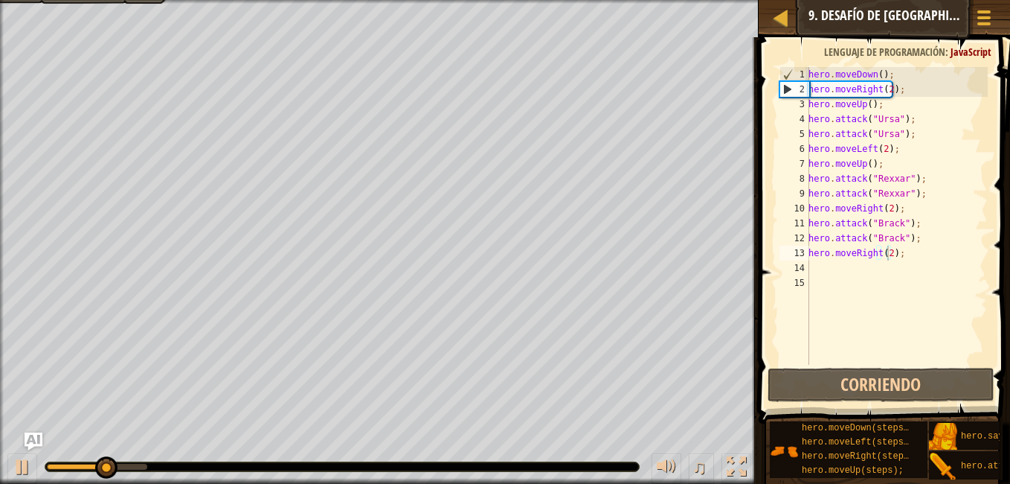
click at [467, 468] on div at bounding box center [342, 466] width 594 height 9
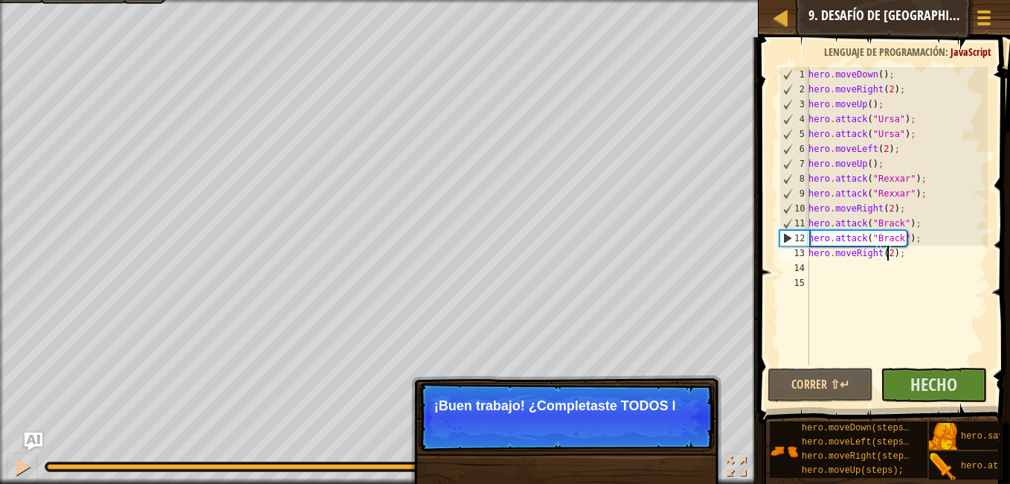
drag, startPoint x: 200, startPoint y: 463, endPoint x: 405, endPoint y: 462, distance: 204.6
click at [405, 462] on div at bounding box center [342, 466] width 594 height 9
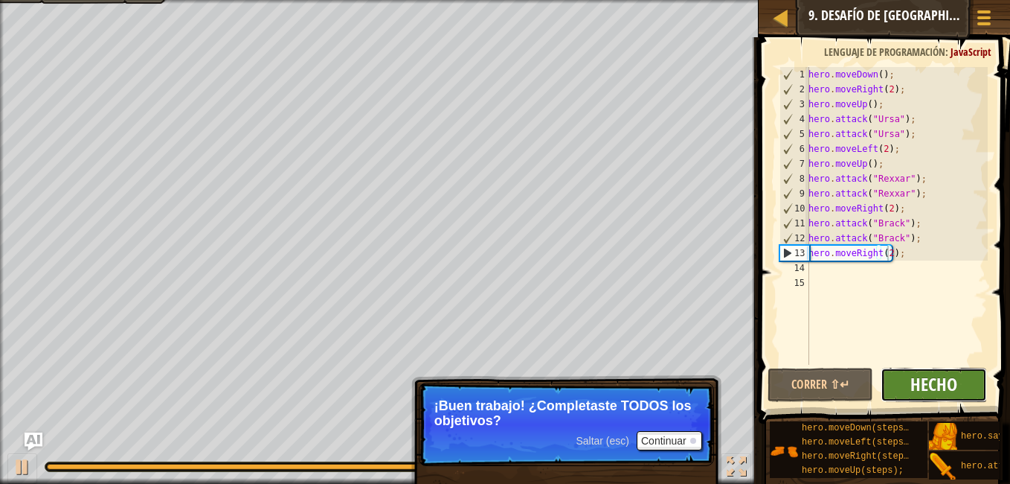
click at [911, 385] on span "Hecho" at bounding box center [934, 384] width 47 height 24
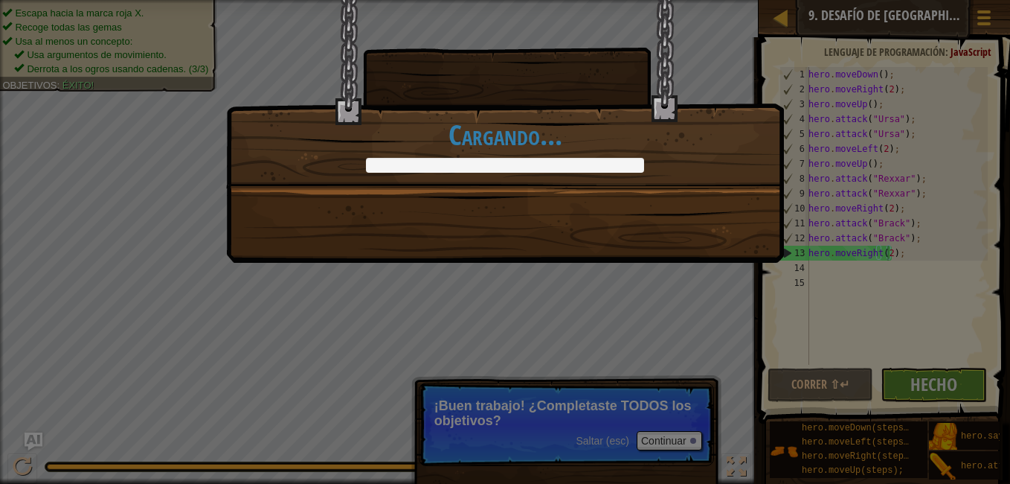
click at [663, 438] on div ""Solo tengo problemas cuando duermo". [PERSON_NAME] +13 +18 Continuar Cargando.…" at bounding box center [505, 242] width 1010 height 484
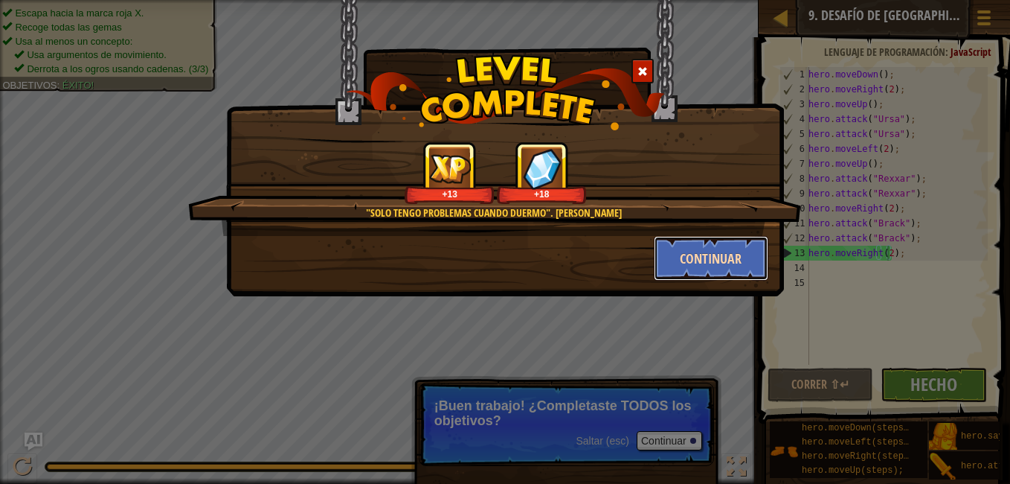
click at [699, 266] on button "Continuar" at bounding box center [711, 258] width 115 height 45
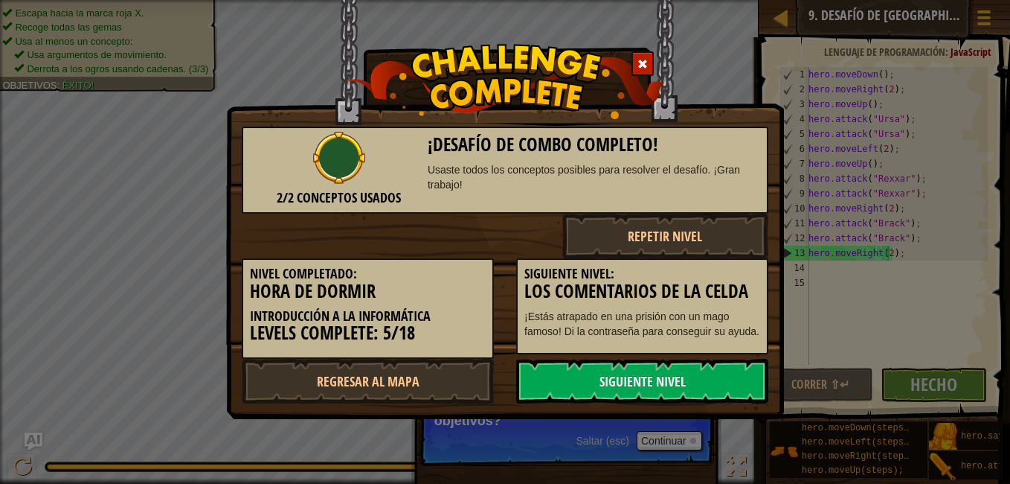
click at [708, 259] on div "Siguiente nivel: Los comentarios de la celda ¡Estás atrapado en una prisión con…" at bounding box center [642, 306] width 252 height 96
click at [644, 374] on link "Siguiente nivel" at bounding box center [642, 381] width 252 height 45
click at [605, 371] on link "Siguiente nivel" at bounding box center [642, 381] width 252 height 45
click at [432, 381] on link "Regresar al mapa" at bounding box center [368, 381] width 252 height 45
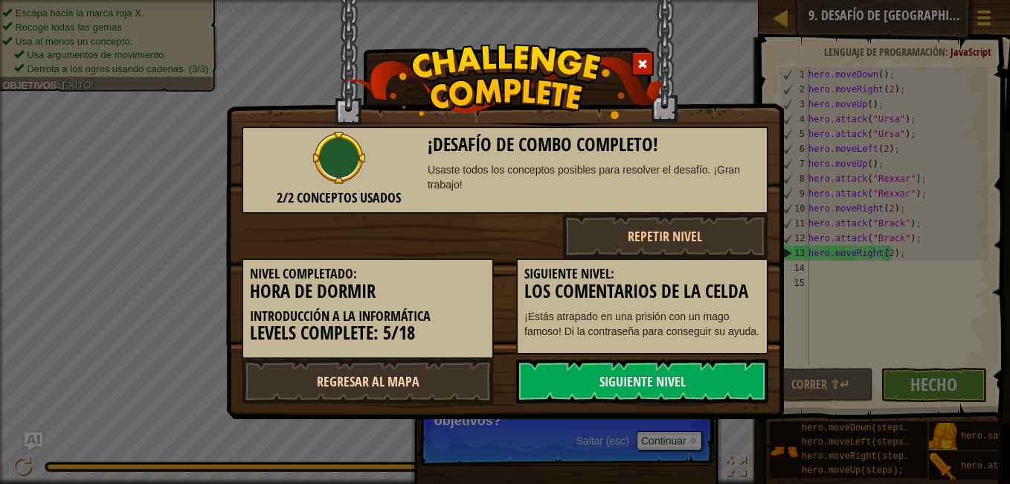
select select "es-ES"
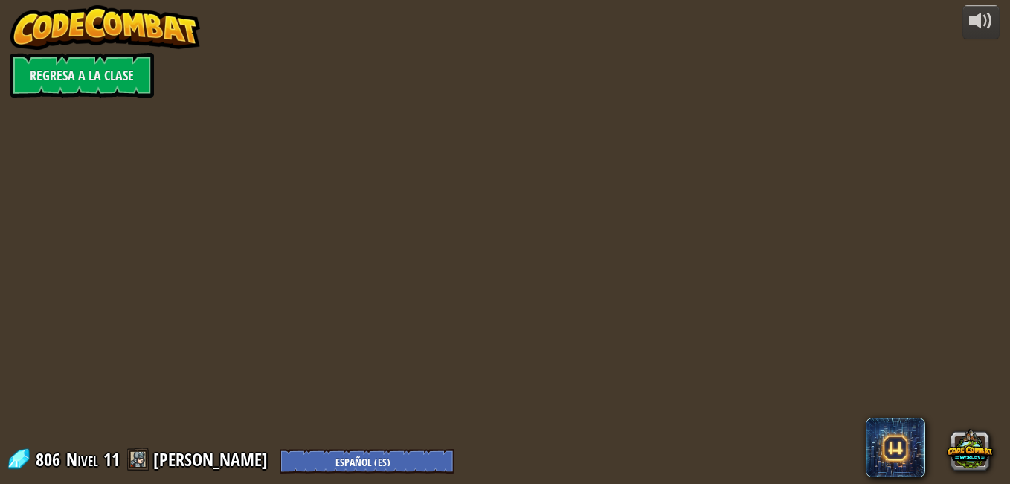
select select "es-ES"
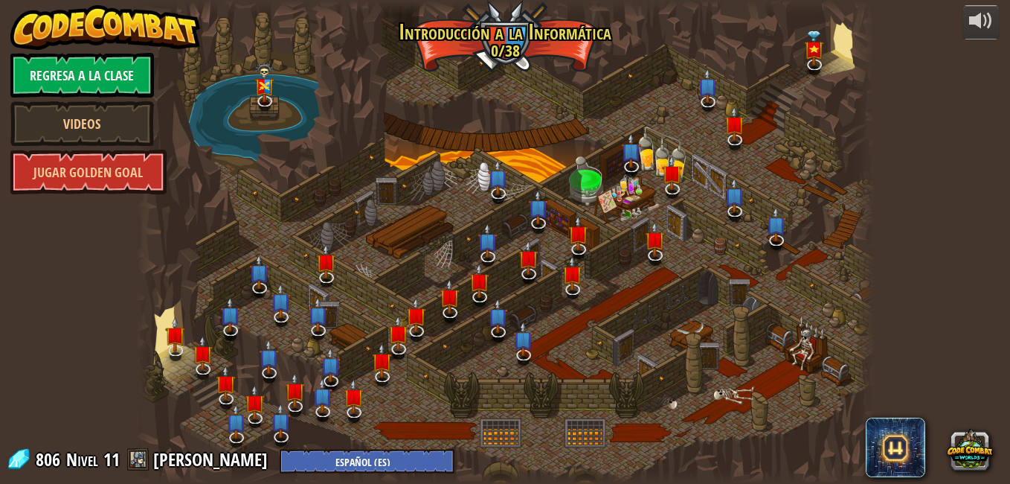
select select "es-ES"
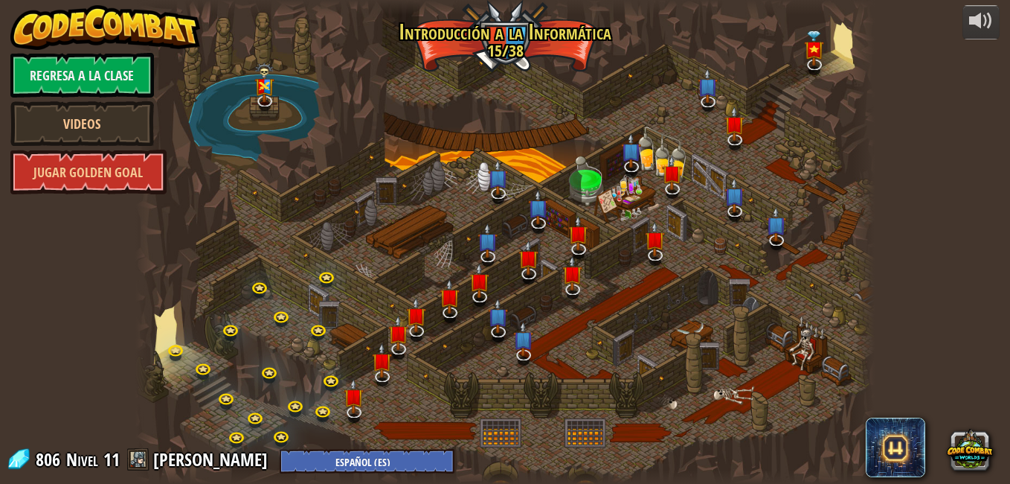
select select "es-ES"
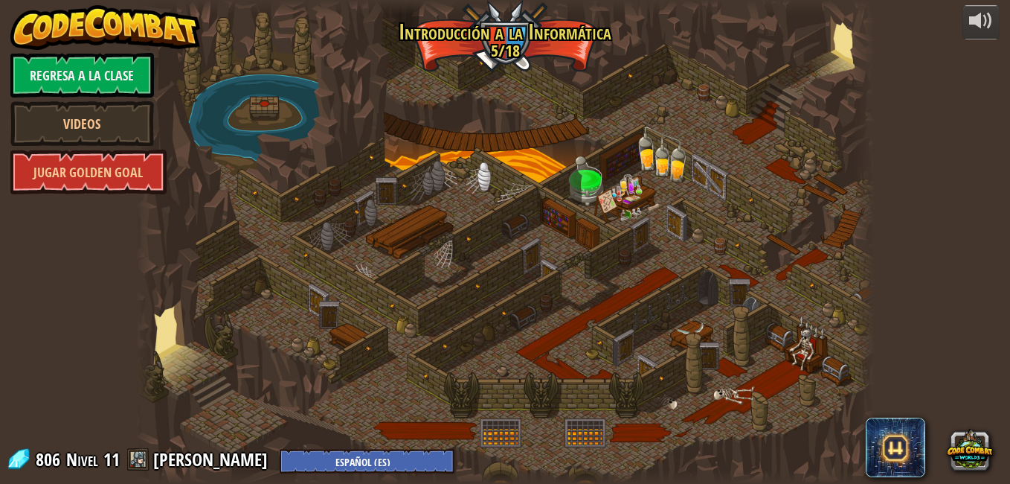
select select "es-ES"
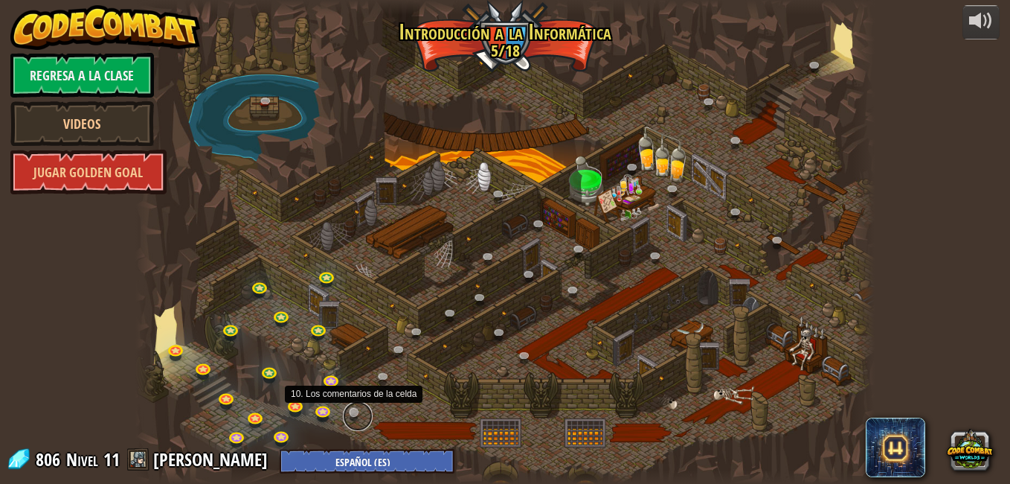
click at [358, 408] on link at bounding box center [358, 416] width 30 height 30
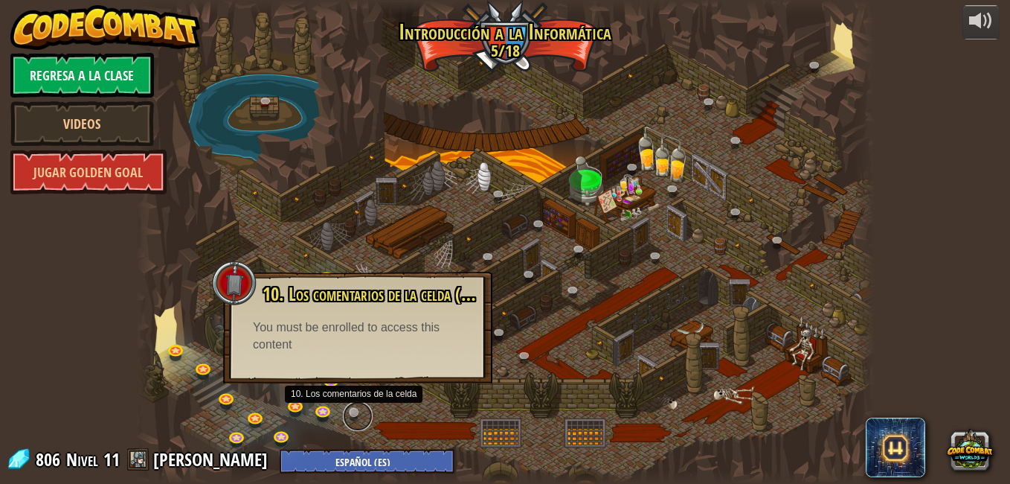
click at [358, 409] on link at bounding box center [358, 416] width 30 height 30
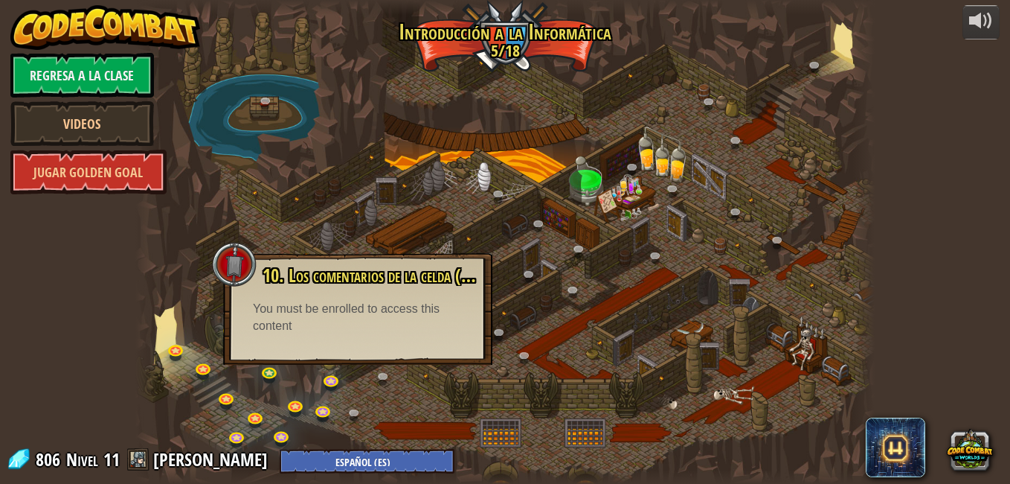
click at [562, 376] on div at bounding box center [505, 242] width 740 height 484
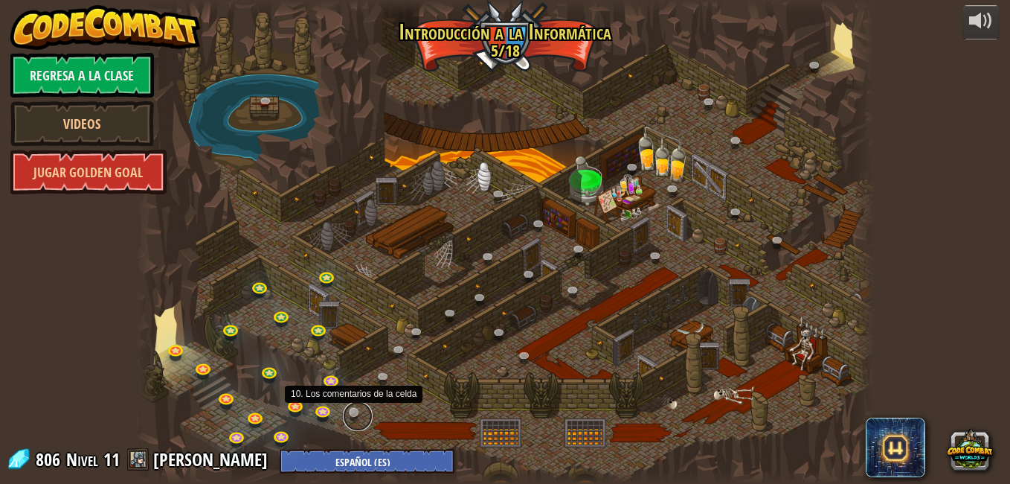
click at [353, 414] on link at bounding box center [358, 416] width 30 height 30
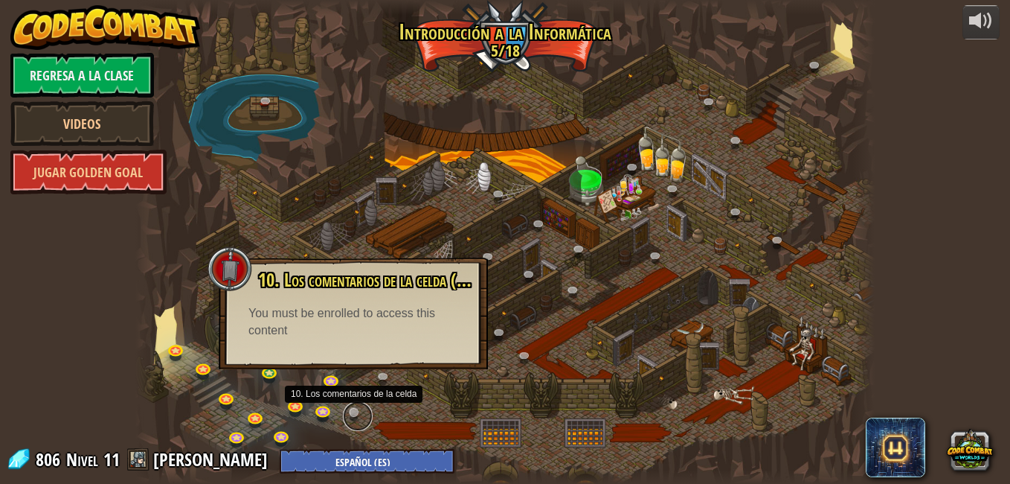
click at [353, 414] on link at bounding box center [358, 416] width 30 height 30
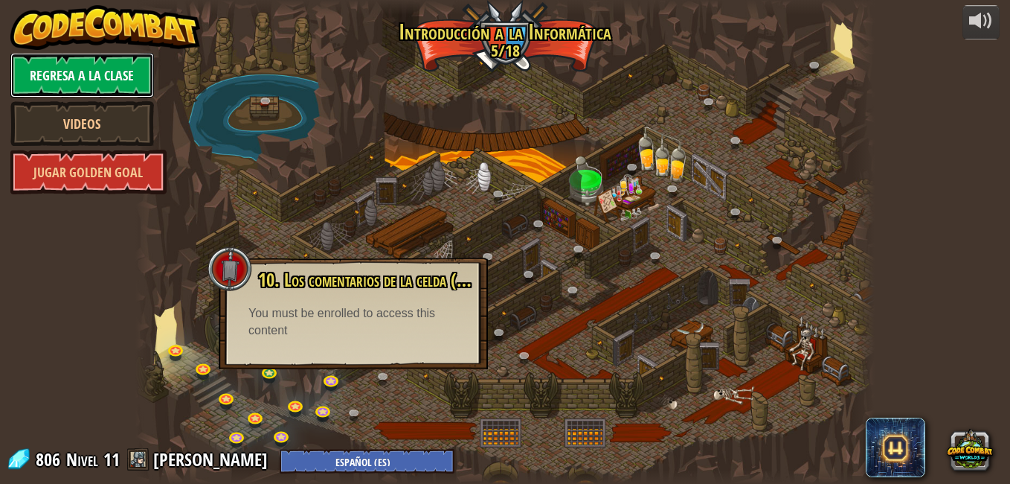
click at [71, 80] on link "Regresa a la clase" at bounding box center [82, 75] width 144 height 45
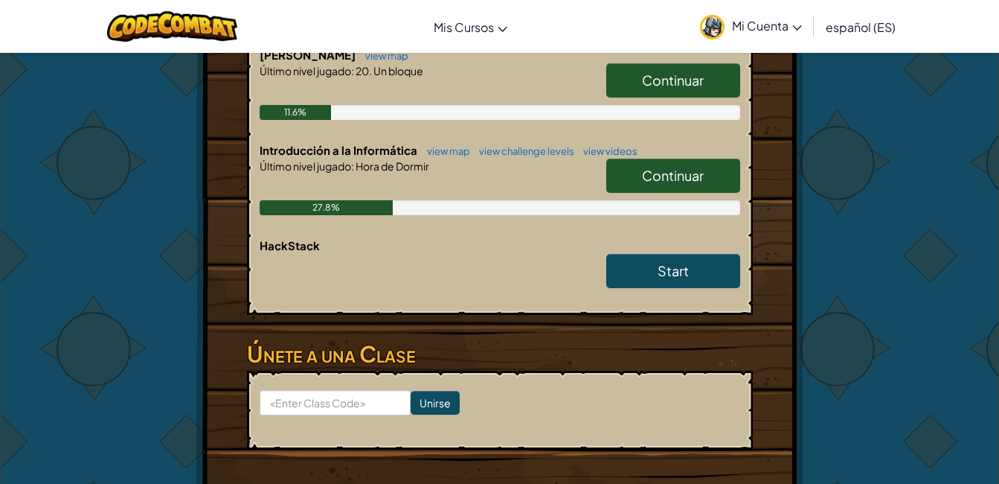
scroll to position [357, 0]
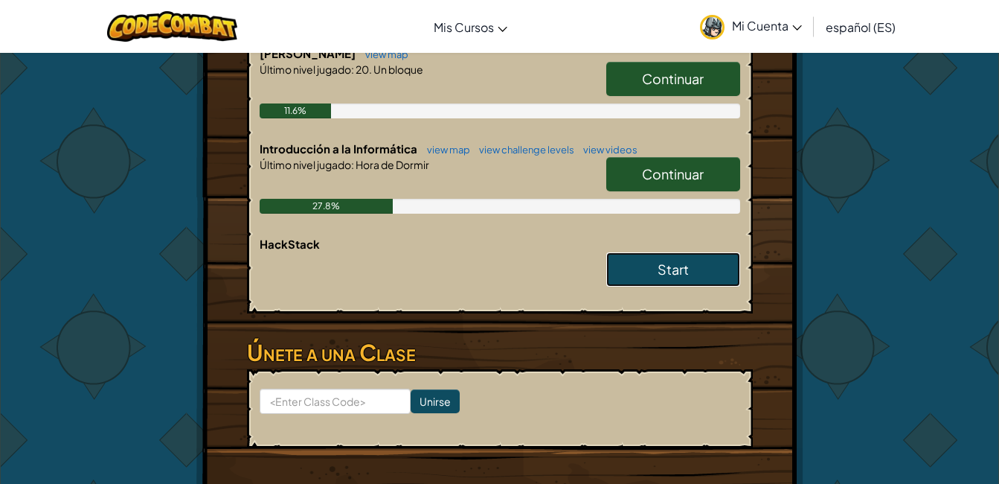
click at [690, 259] on link "Start" at bounding box center [673, 269] width 134 height 34
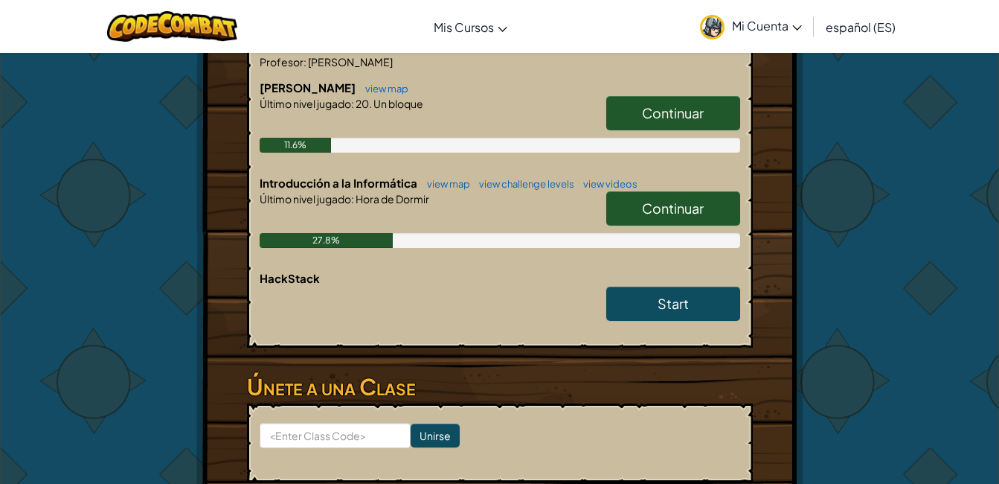
scroll to position [387, 0]
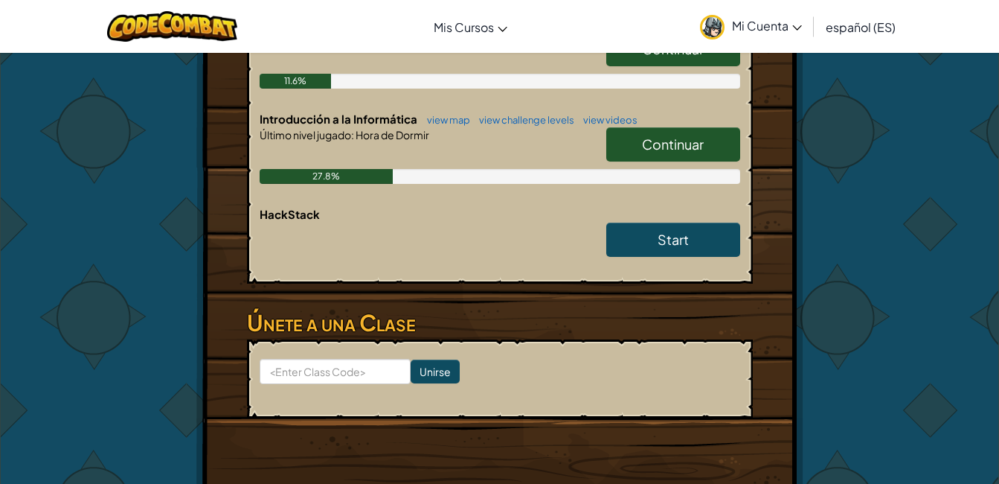
click at [644, 151] on span "Continuar" at bounding box center [673, 143] width 62 height 17
select select "es-ES"
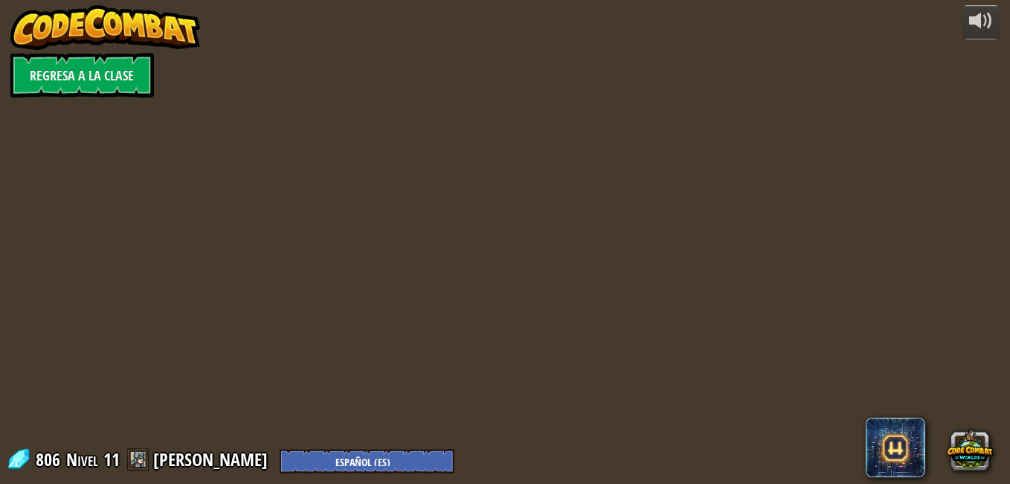
select select "es-ES"
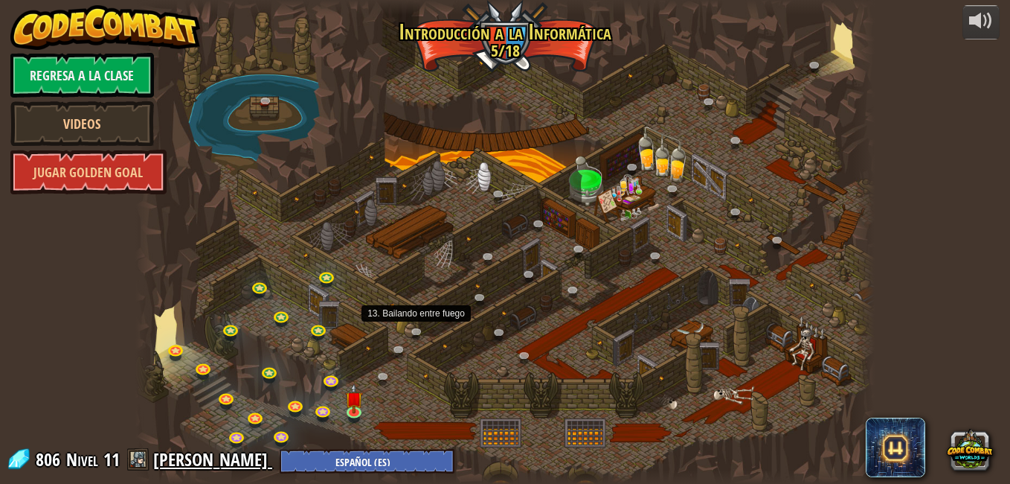
select select "es-ES"
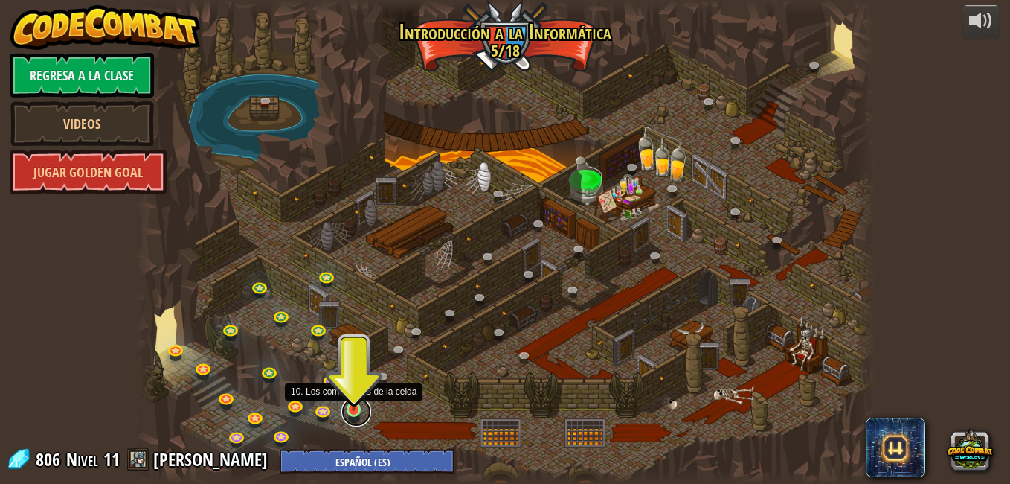
click at [354, 416] on link at bounding box center [356, 412] width 30 height 30
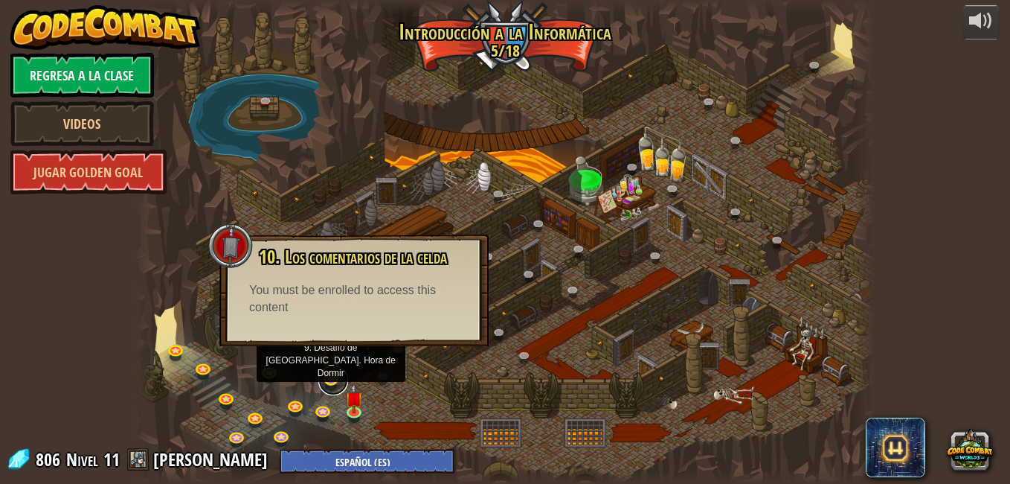
click at [330, 377] on link at bounding box center [333, 380] width 30 height 30
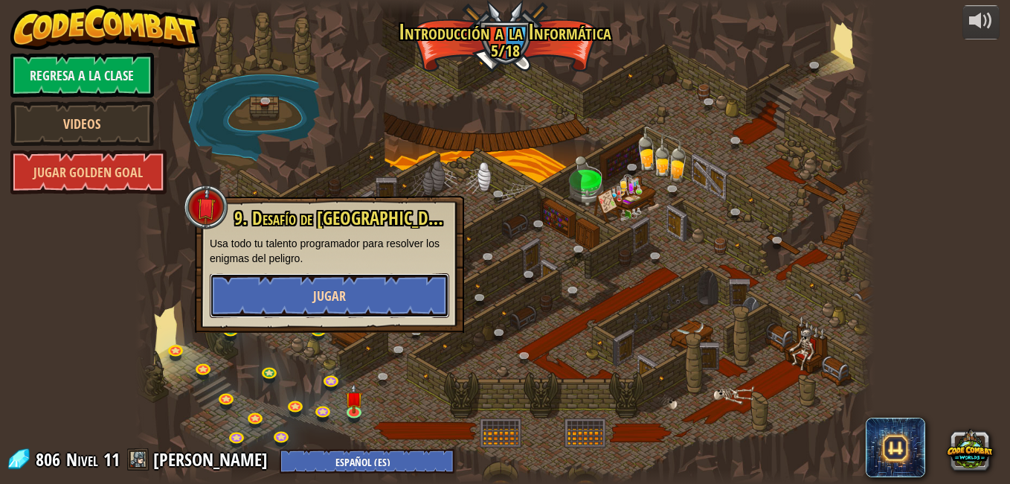
click at [341, 306] on button "Jugar" at bounding box center [330, 295] width 240 height 45
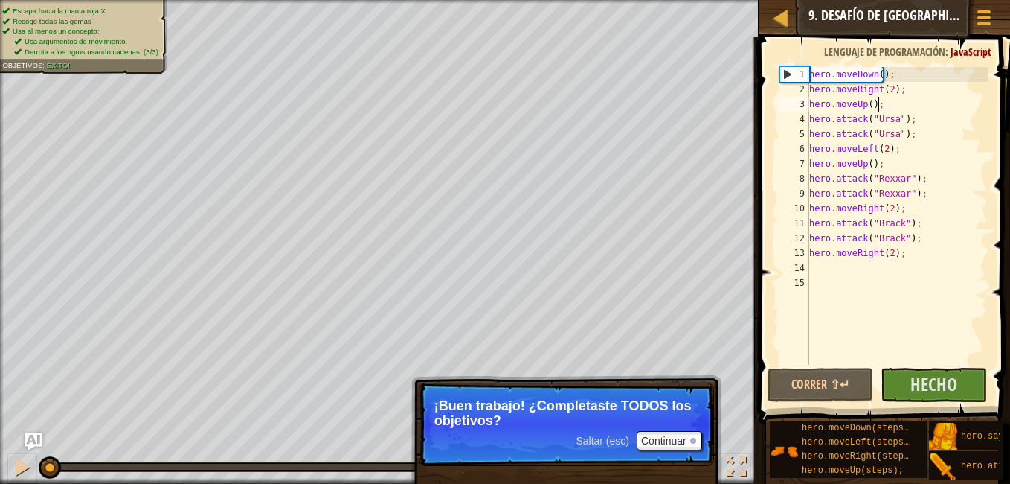
click at [914, 97] on div "hero . moveDown ( ) ; hero . moveRight ( 2 ) ; hero . moveUp ( ) ; hero . attac…" at bounding box center [897, 230] width 182 height 327
click at [877, 74] on div "hero . moveDown ( ) ; hero . moveRight ( 2 ) ; hero . moveUp ( ) ; hero . attac…" at bounding box center [897, 230] width 182 height 327
type textarea "hero.moveDown();"
click at [877, 74] on div "hero . moveDown ( ) ; hero . moveRight ( 2 ) ; hero . moveUp ( ) ; hero . attac…" at bounding box center [897, 230] width 182 height 327
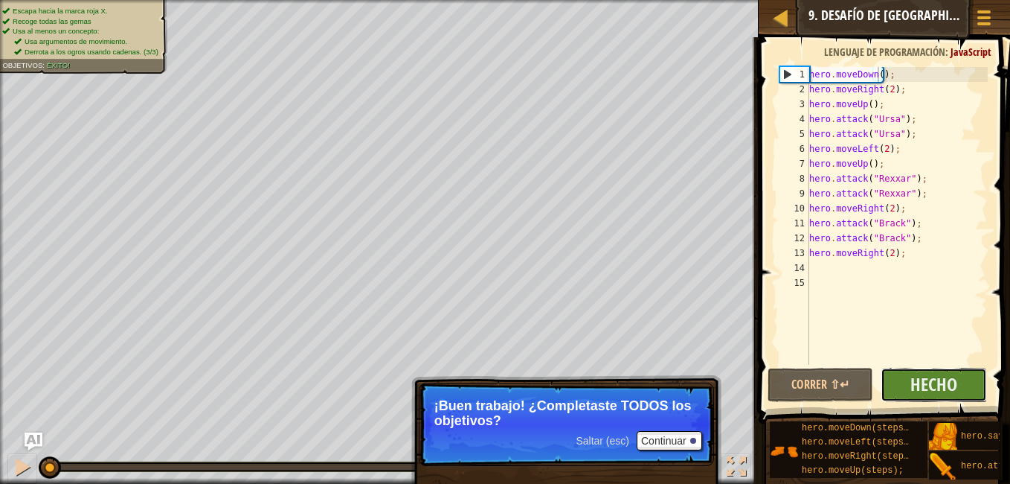
click at [927, 371] on button "Hecho" at bounding box center [934, 385] width 106 height 34
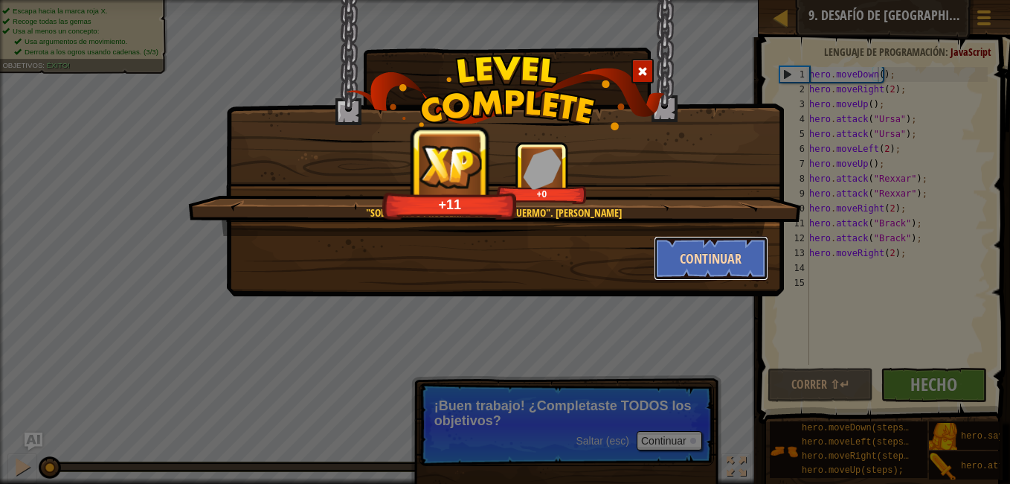
click at [725, 256] on button "Continuar" at bounding box center [711, 258] width 115 height 45
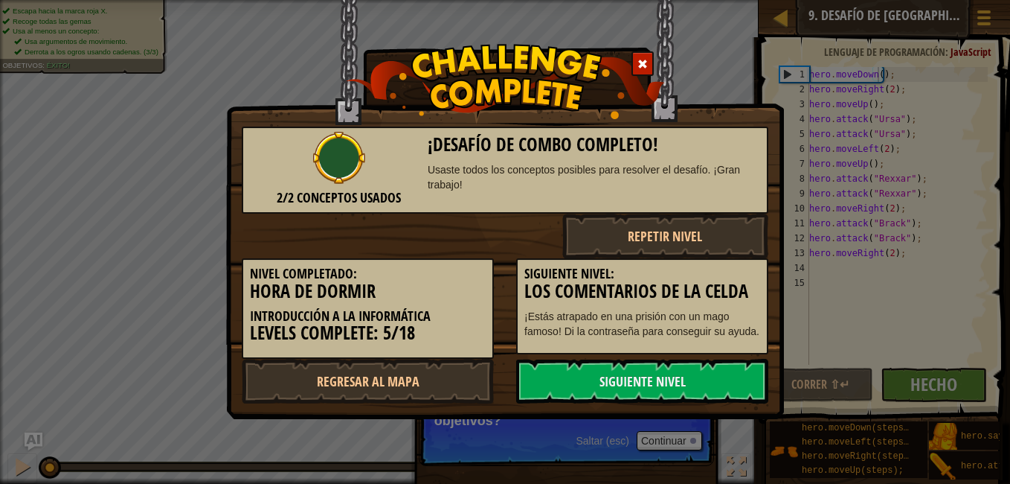
click at [830, 251] on div "2/2 Conceptos Usados ¡Desafío de Combo Completo! Usaste todos los conceptos pos…" at bounding box center [505, 242] width 1010 height 484
click at [620, 233] on button "Repetir Nivel" at bounding box center [665, 236] width 207 height 45
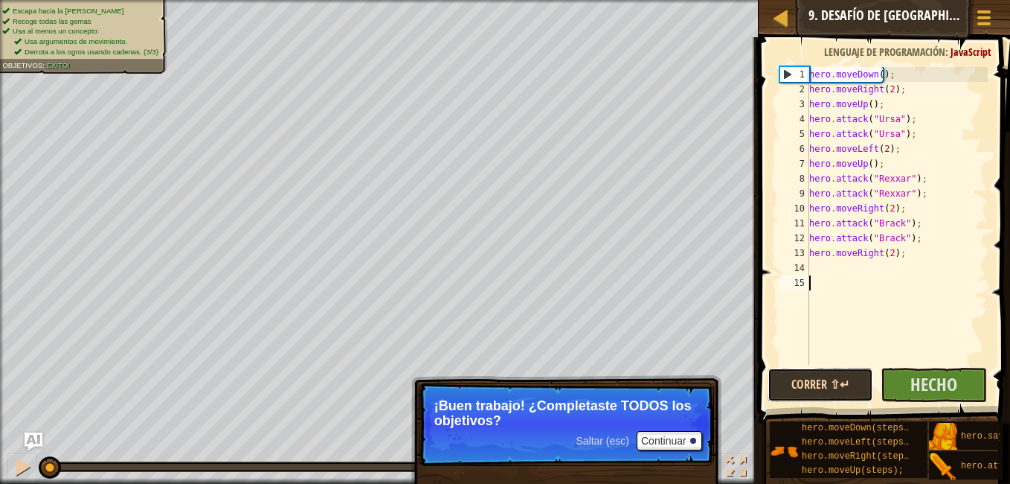
click at [804, 379] on button "Correr ⇧↵" at bounding box center [821, 385] width 106 height 34
click at [804, 379] on button "Corriendo" at bounding box center [821, 385] width 106 height 34
click at [668, 435] on button "Continuar" at bounding box center [669, 440] width 65 height 19
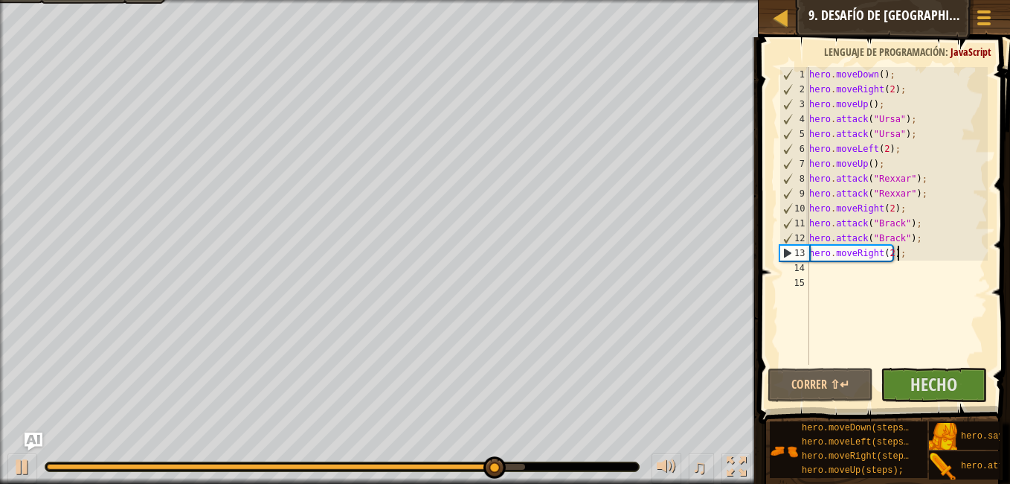
click at [908, 257] on div "hero . moveDown ( ) ; hero . moveRight ( 2 ) ; hero . moveUp ( ) ; hero . attac…" at bounding box center [897, 230] width 182 height 327
type textarea "hero.moveRight(2);"
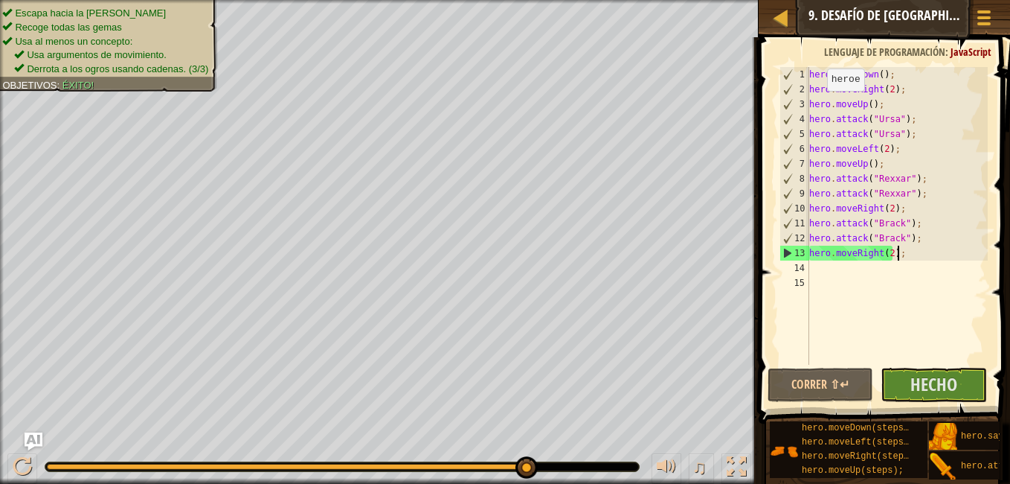
select select "es-ES"
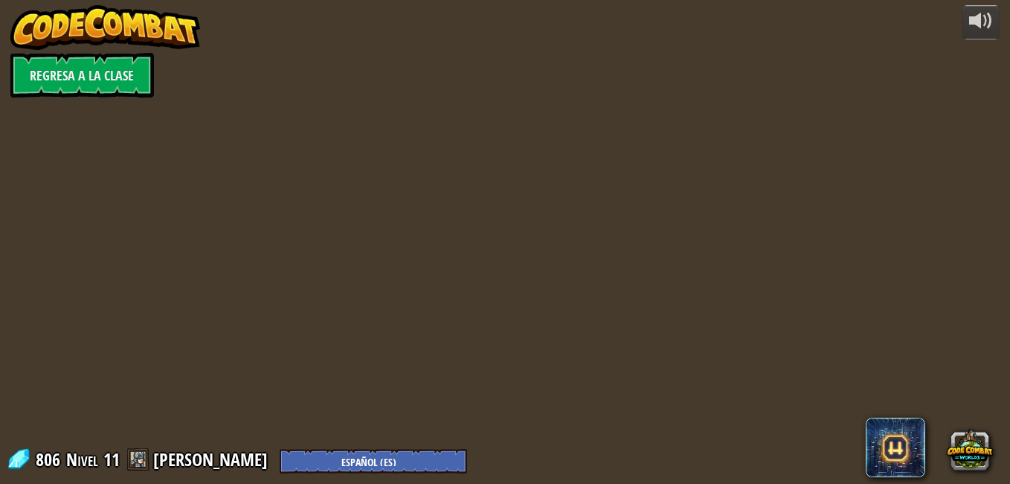
select select "es-ES"
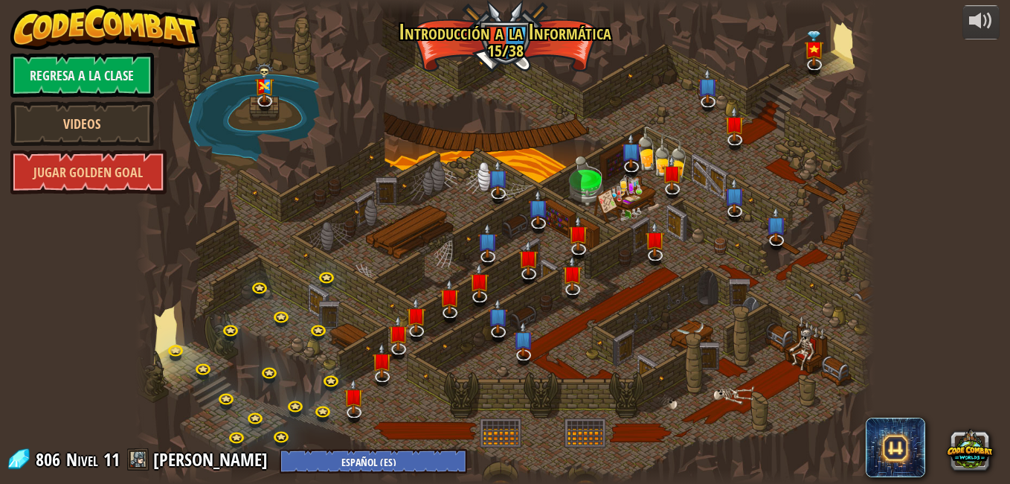
select select "es-ES"
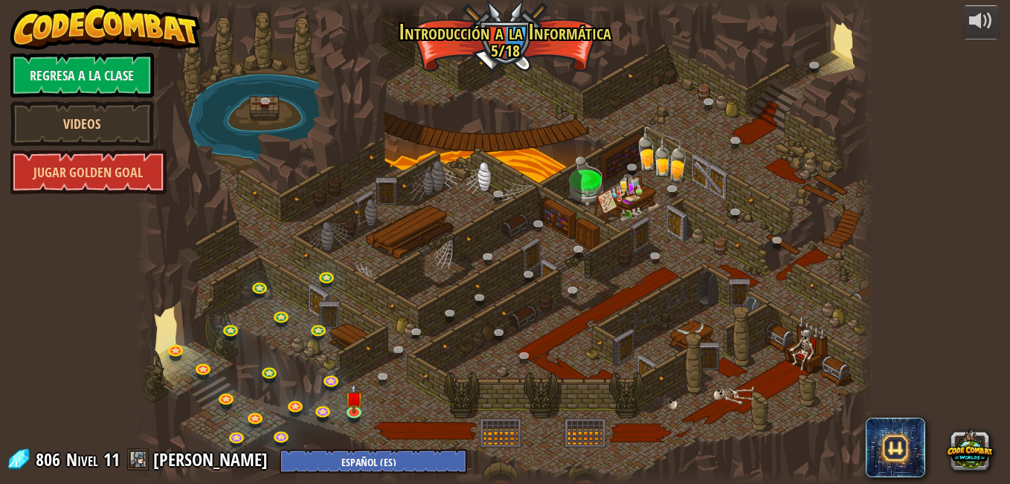
select select "es-ES"
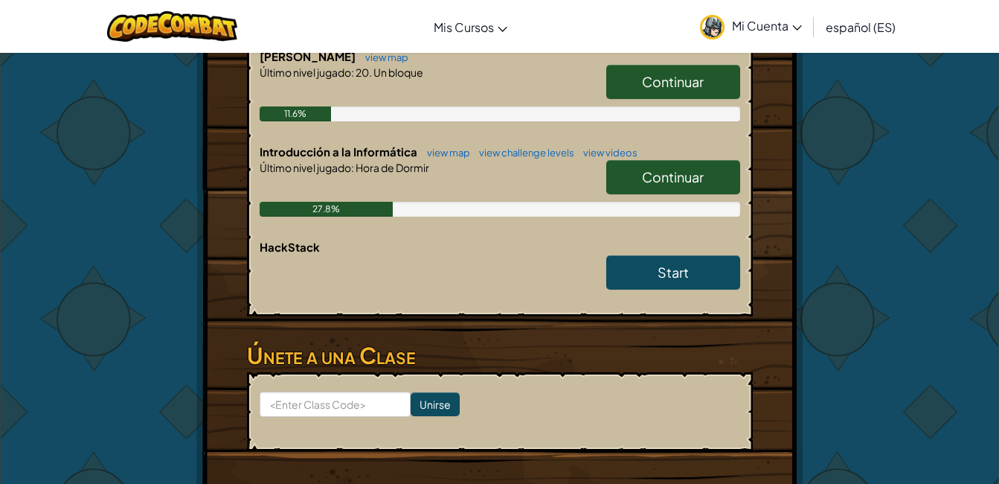
scroll to position [387, 0]
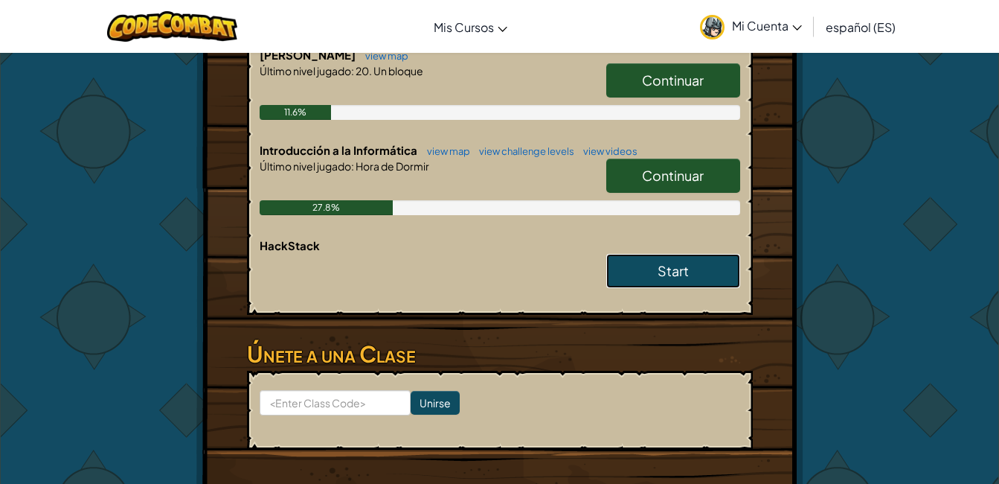
click at [644, 254] on link "Start" at bounding box center [673, 271] width 134 height 34
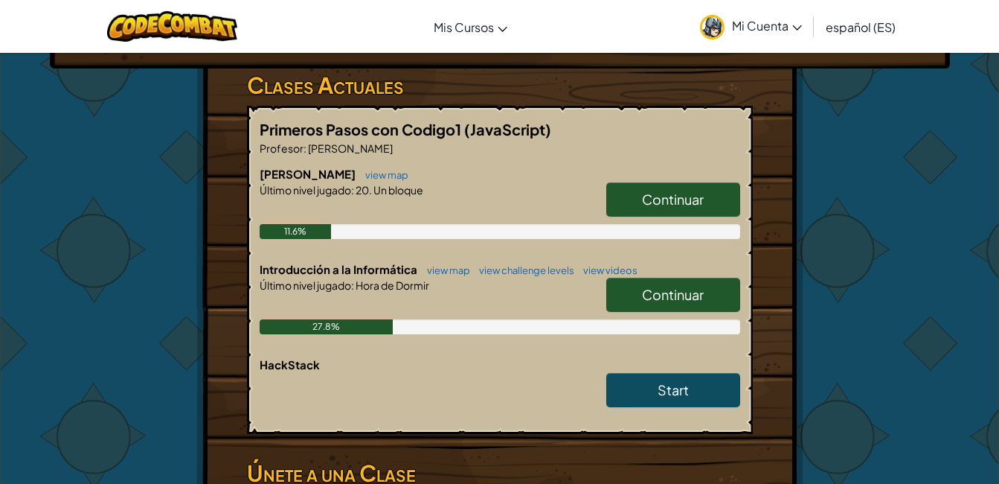
scroll to position [298, 0]
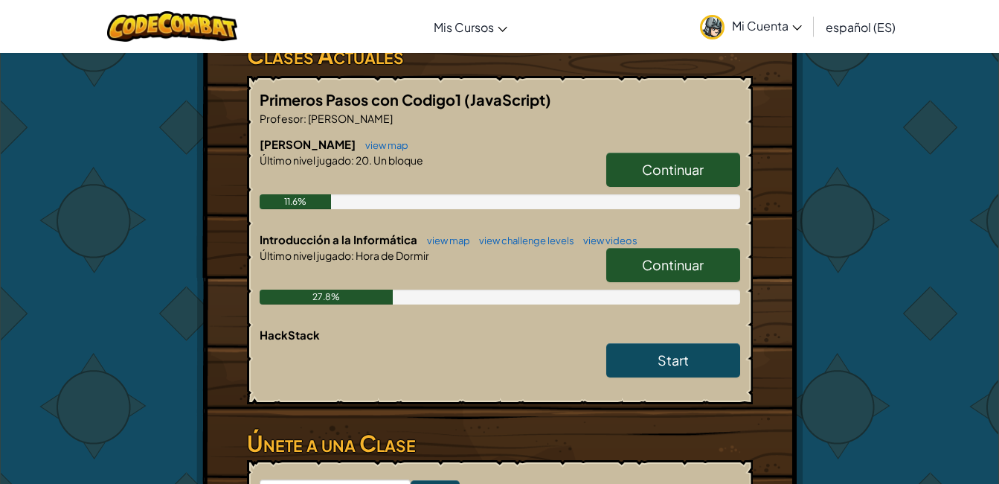
click at [617, 248] on link "Continuar" at bounding box center [673, 265] width 134 height 34
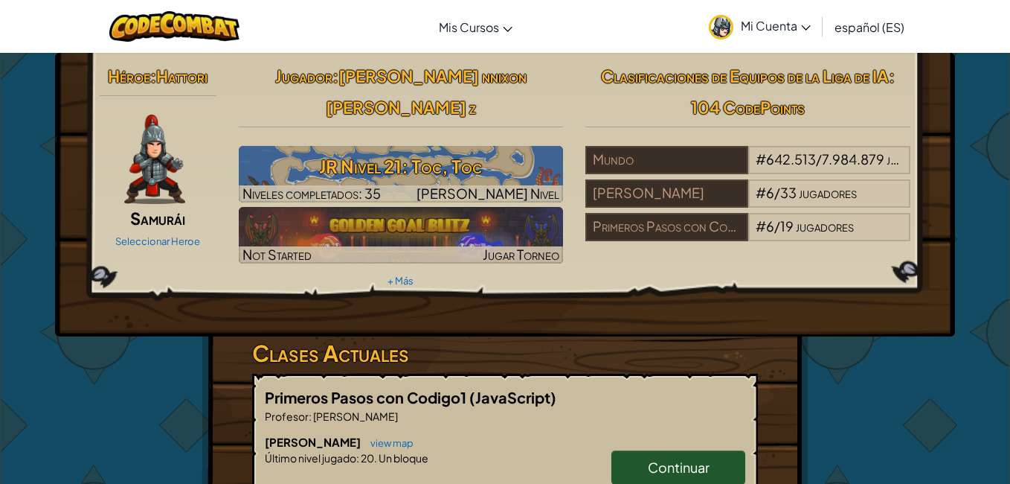
select select "es-ES"
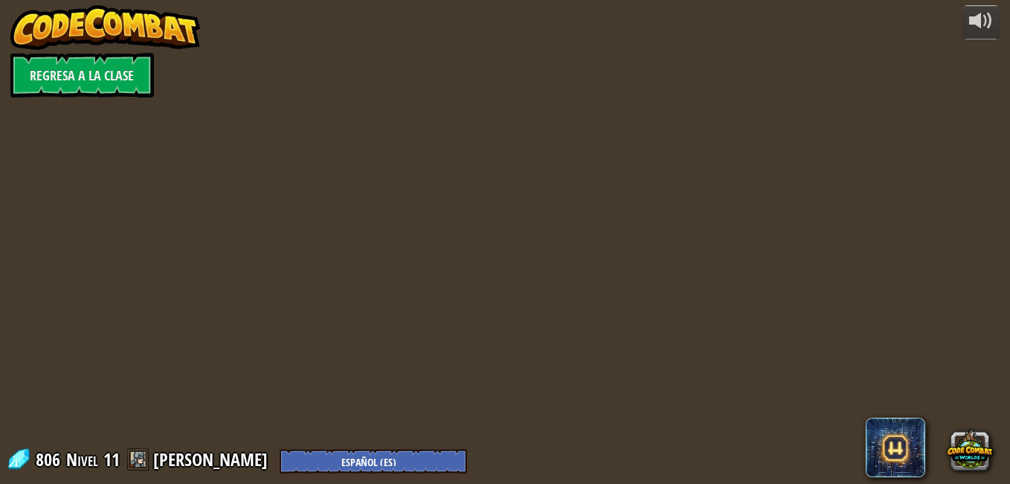
select select "es-ES"
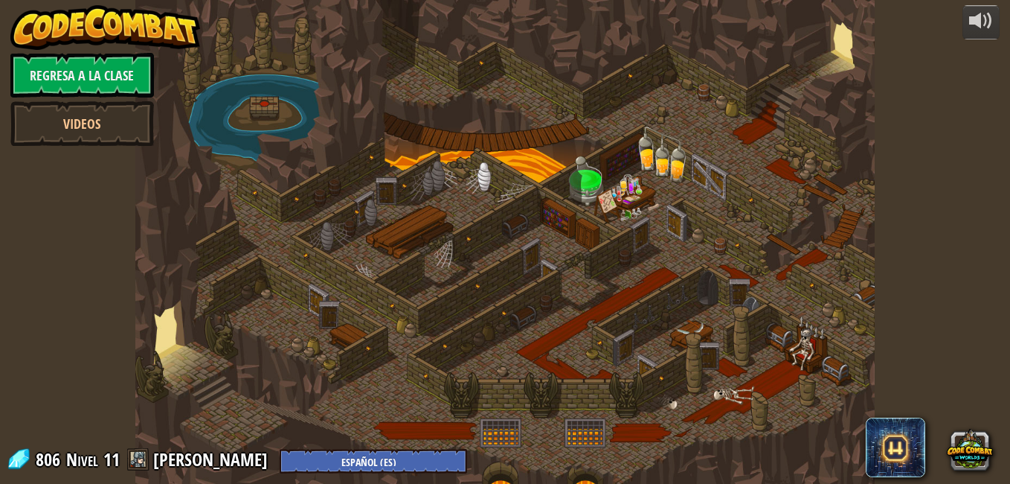
select select "es-ES"
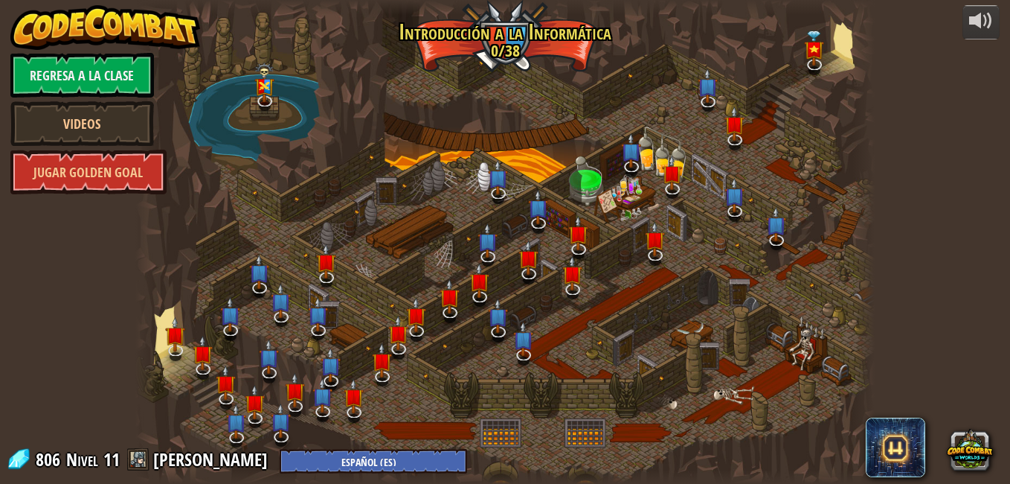
select select "es-ES"
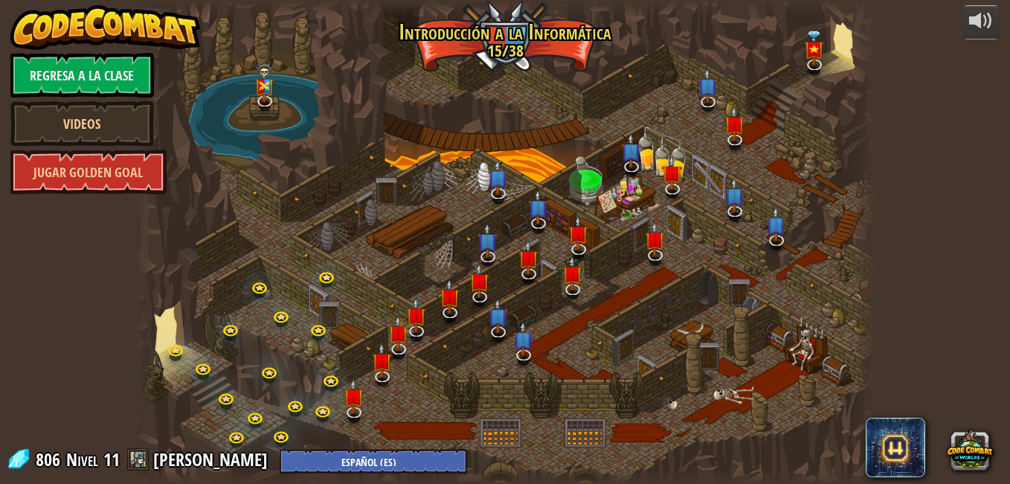
select select "es-ES"
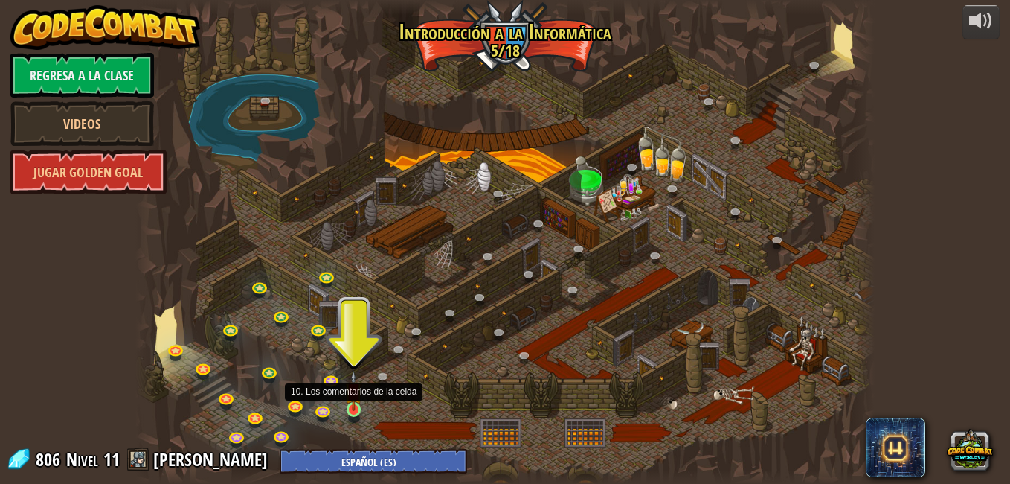
click at [354, 400] on img at bounding box center [354, 390] width 18 height 40
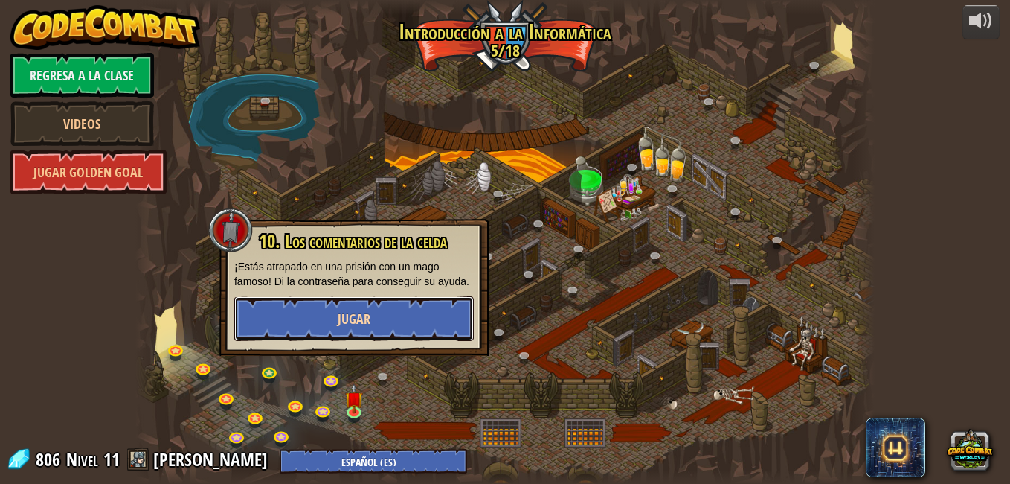
click at [364, 314] on span "Jugar" at bounding box center [354, 318] width 33 height 19
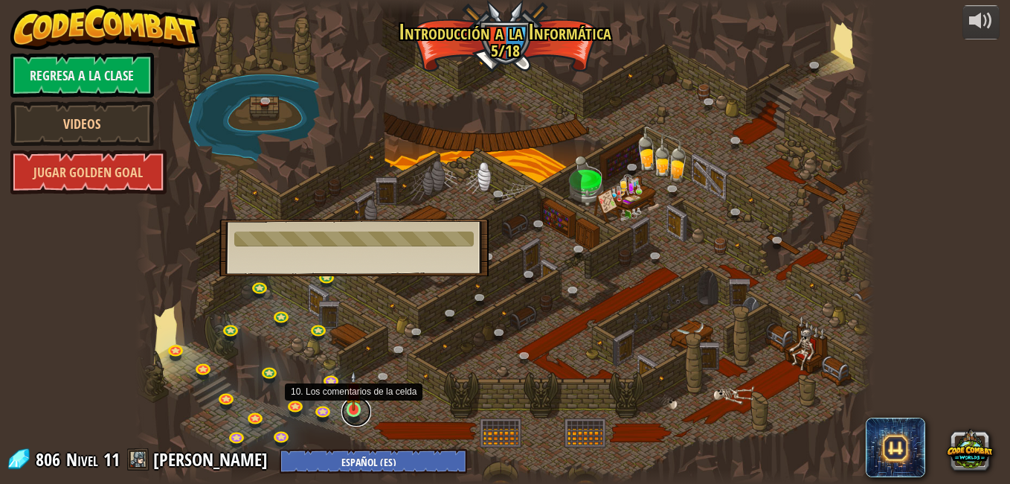
click at [355, 414] on link at bounding box center [356, 412] width 30 height 30
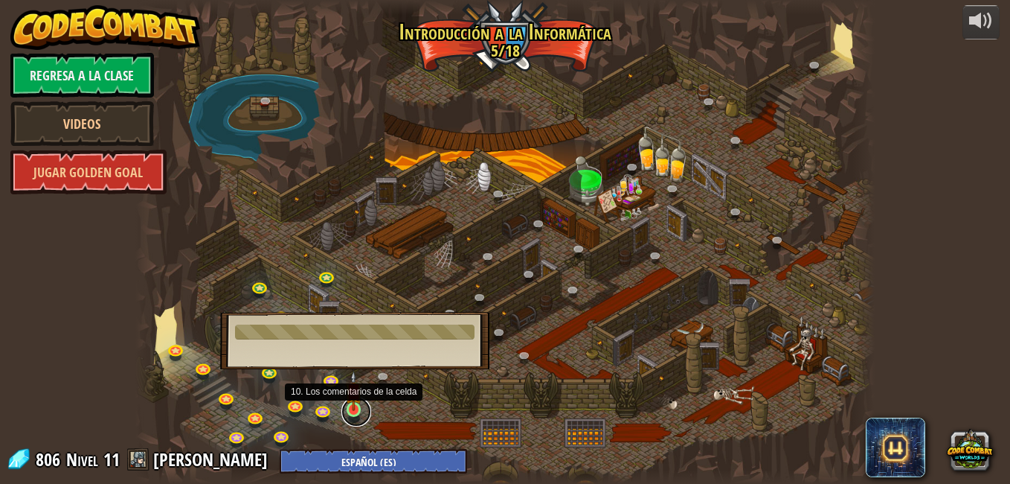
click at [355, 414] on link at bounding box center [356, 412] width 30 height 30
click at [173, 456] on link "[PERSON_NAME]" at bounding box center [212, 459] width 119 height 24
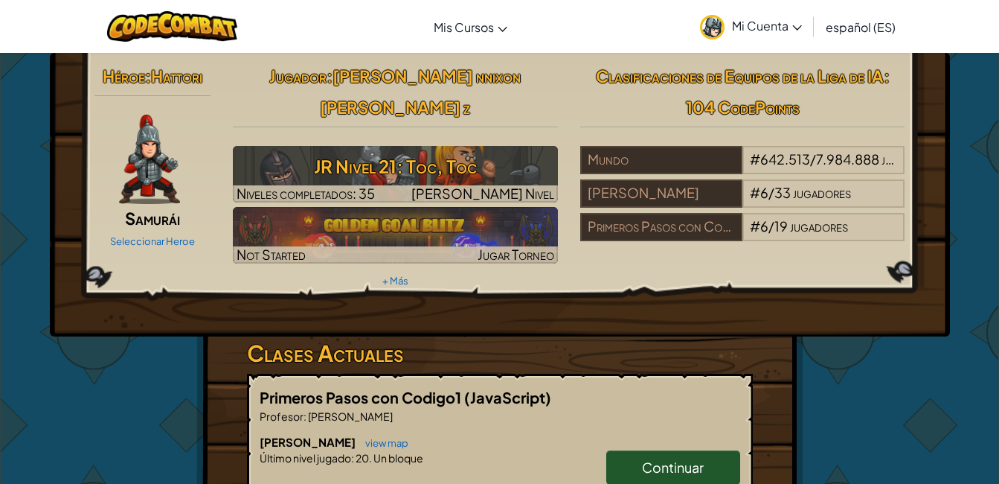
click at [187, 311] on div "Héroe : Hattori Samurái Seleccionar Heroe Jugador : weiner nnixon parra cruz z …" at bounding box center [500, 485] width 870 height 865
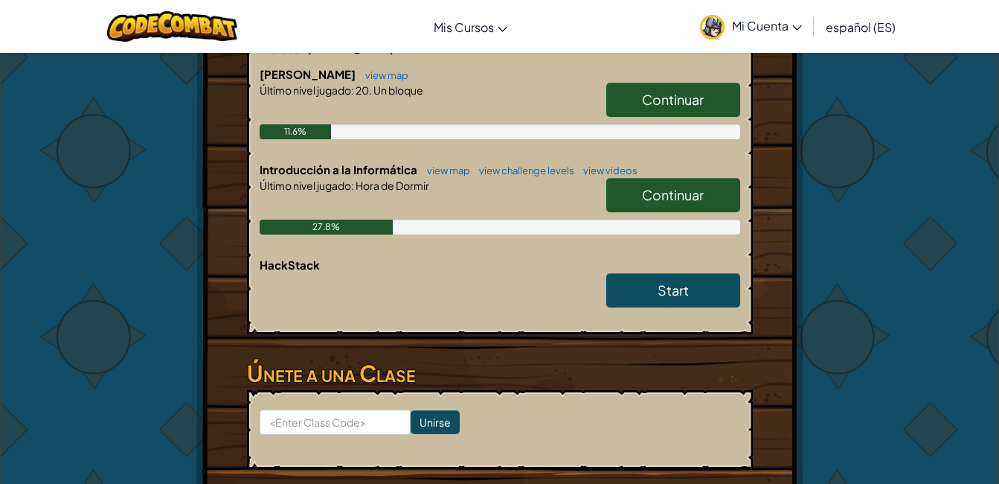
scroll to position [387, 0]
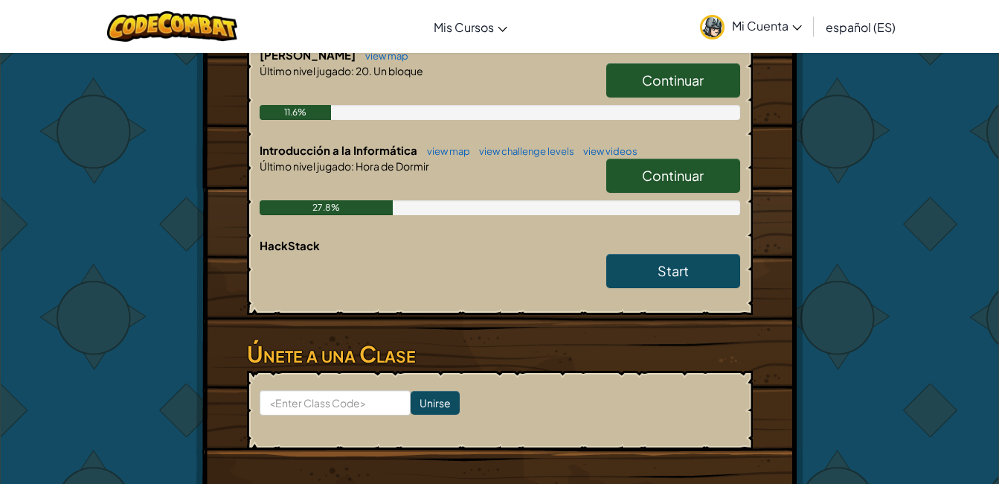
click at [680, 167] on span "Continuar" at bounding box center [673, 175] width 62 height 17
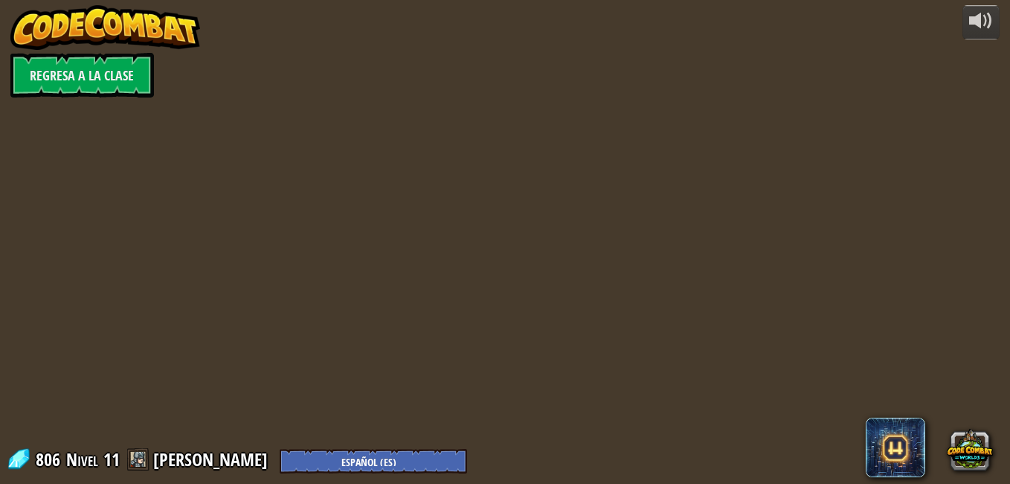
select select "es-ES"
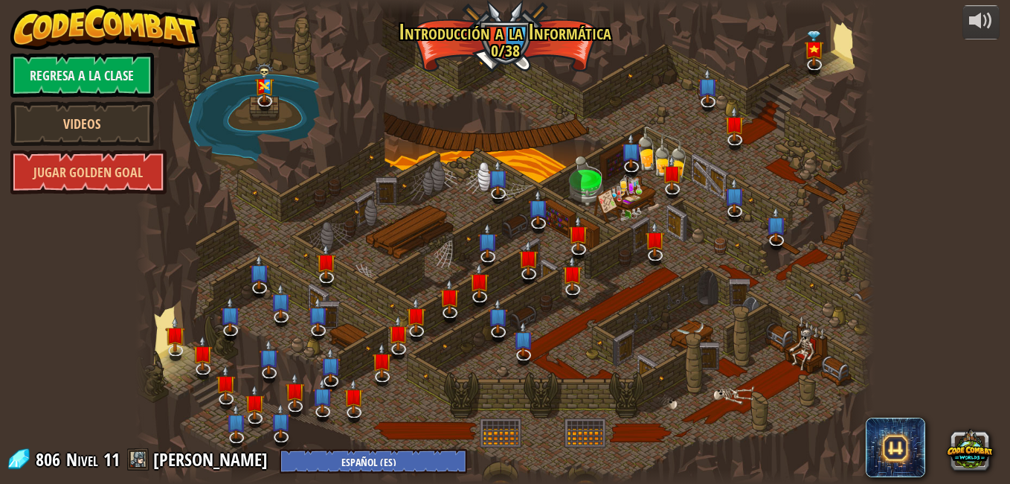
select select "es-ES"
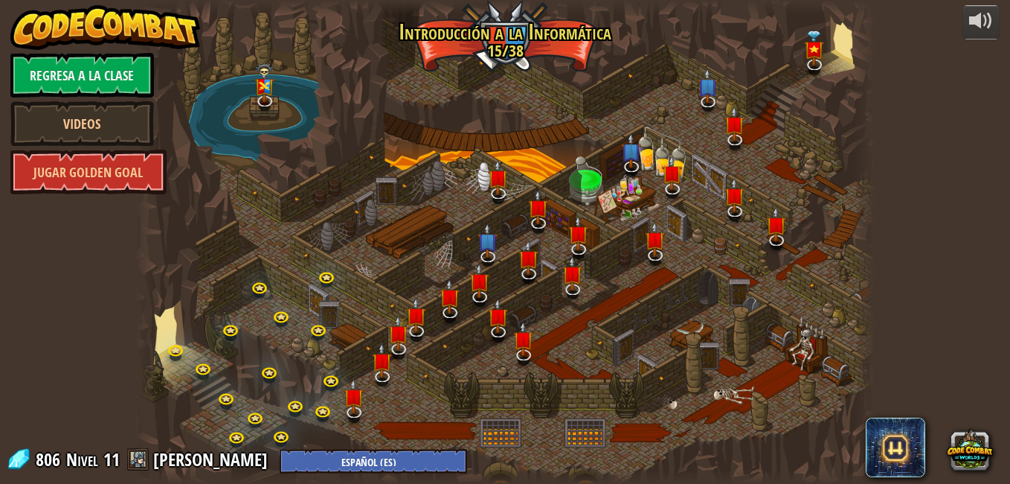
select select "es-ES"
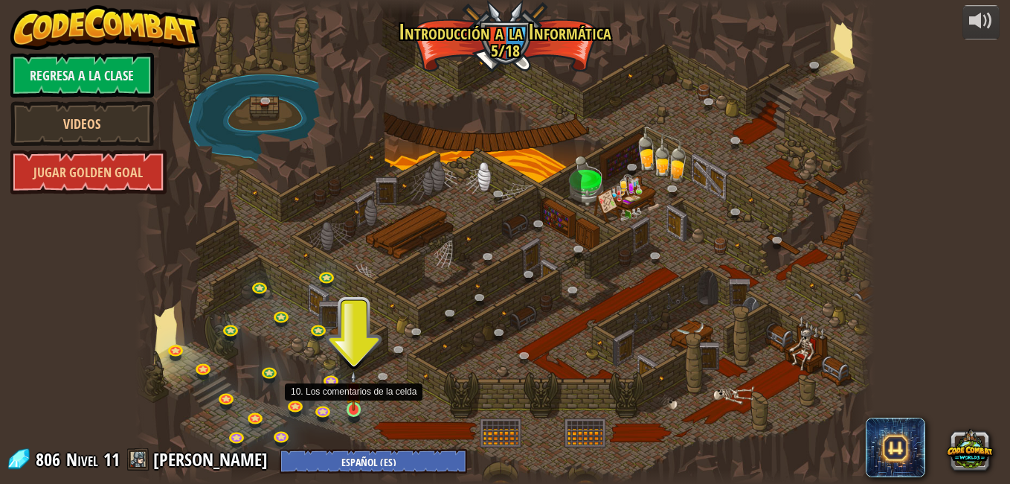
click at [354, 404] on img at bounding box center [354, 390] width 18 height 40
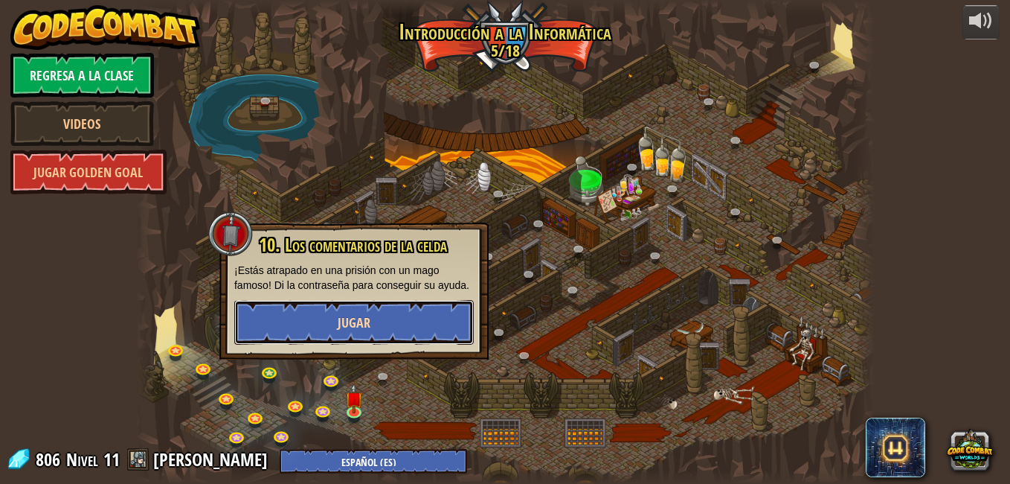
click at [360, 327] on span "Jugar" at bounding box center [354, 322] width 33 height 19
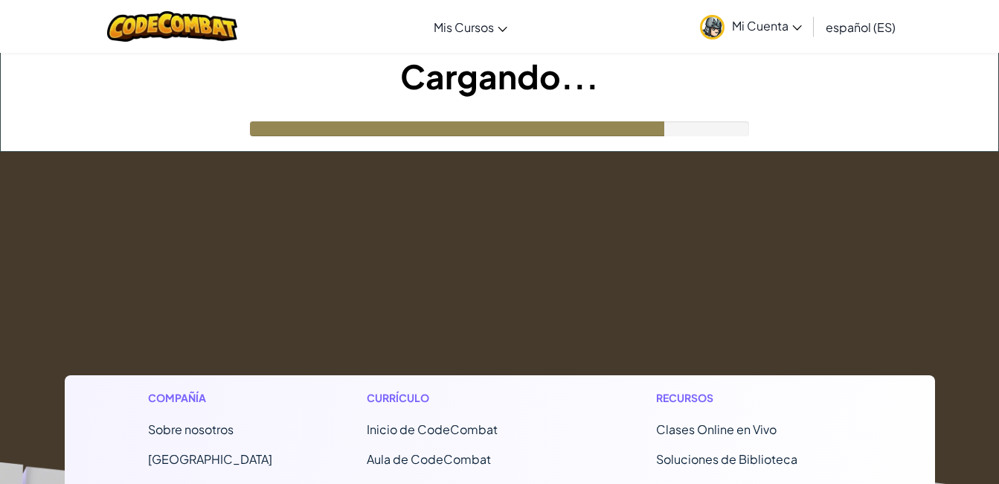
click at [792, 30] on icon at bounding box center [797, 27] width 10 height 5
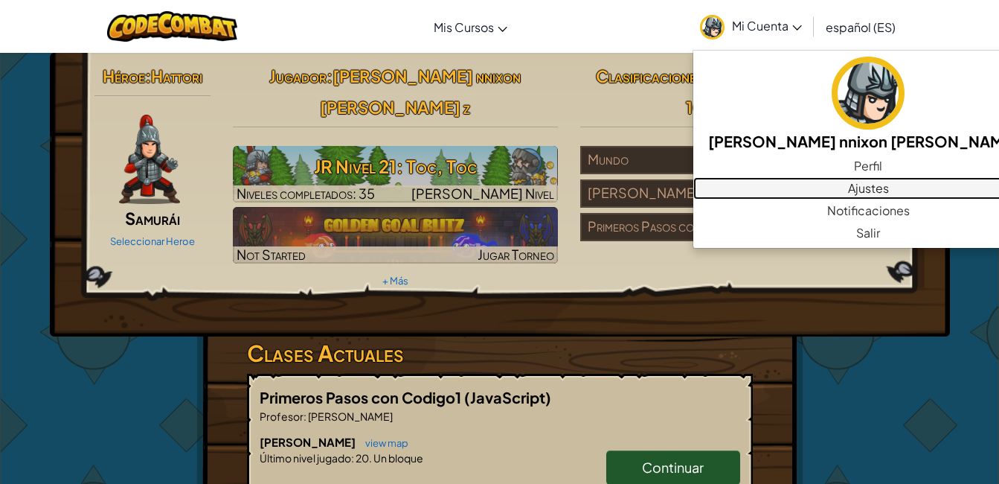
click at [806, 185] on link "Ajustes" at bounding box center [868, 188] width 350 height 22
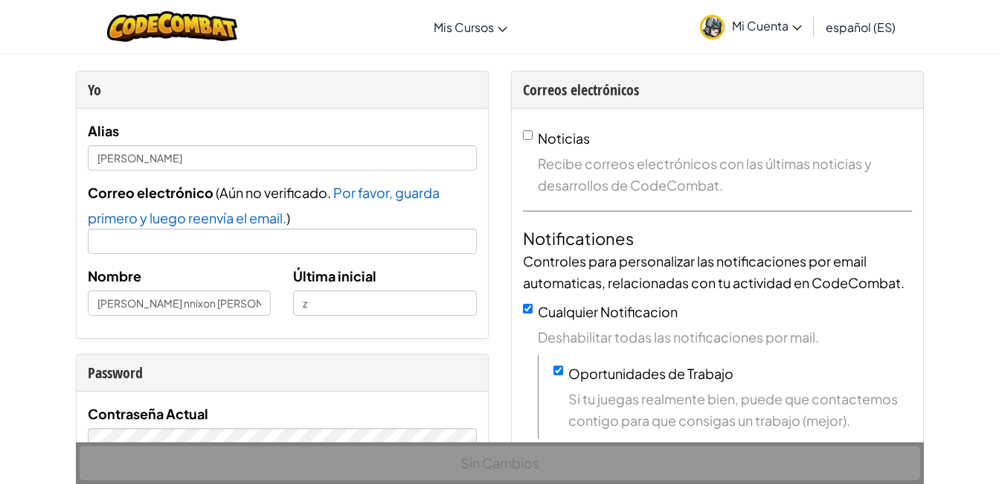
scroll to position [30, 0]
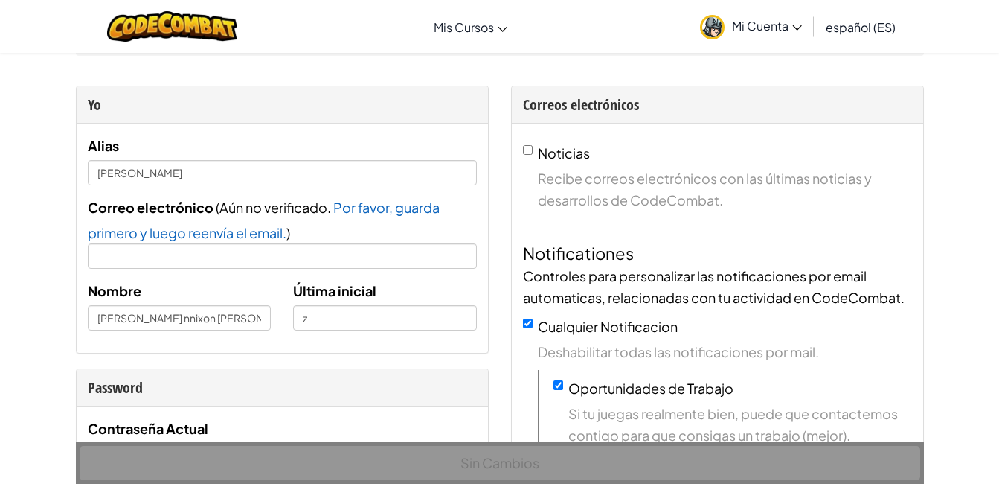
click at [786, 27] on span "Mi Cuenta" at bounding box center [767, 26] width 70 height 16
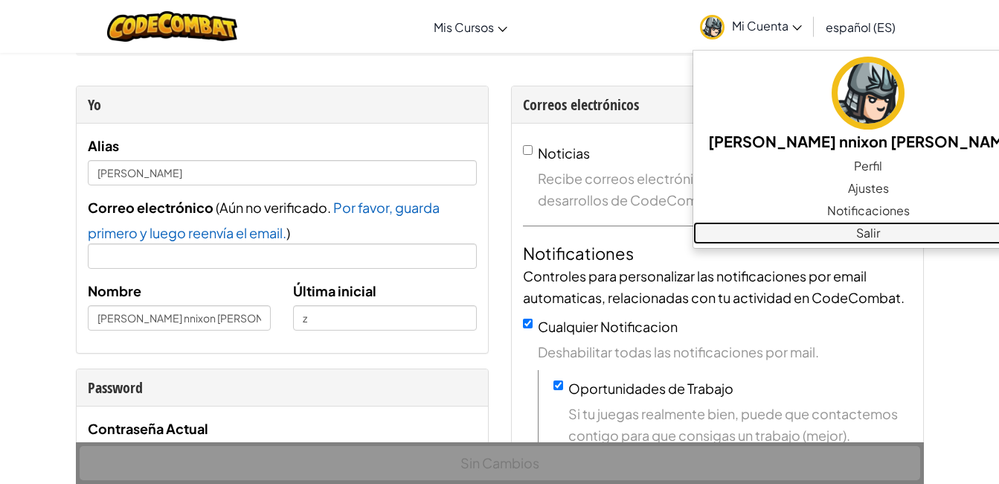
click at [809, 229] on link "Salir" at bounding box center [868, 233] width 350 height 22
